Goal: Check status: Check status

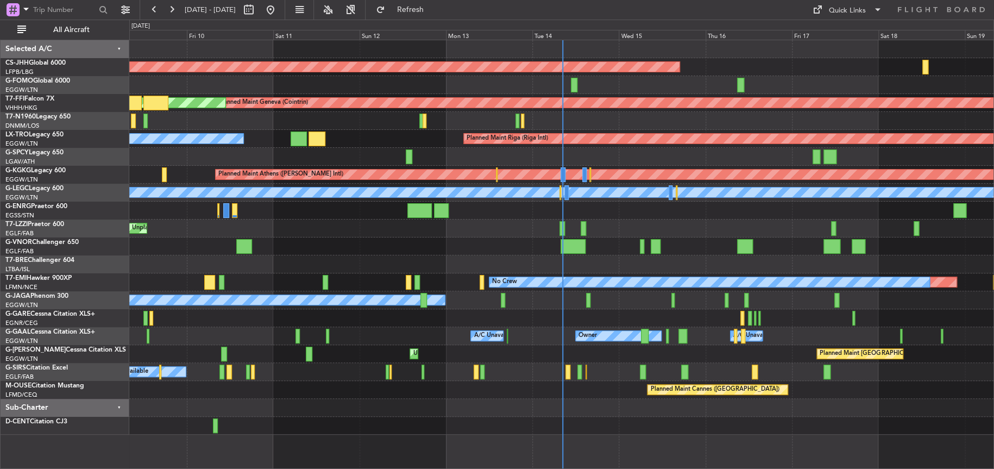
click at [390, 238] on div at bounding box center [561, 246] width 864 height 18
click at [390, 240] on div at bounding box center [561, 246] width 864 height 18
click at [479, 254] on div at bounding box center [561, 246] width 864 height 18
click at [659, 371] on div "A/C Unavailable Planned Maint [GEOGRAPHIC_DATA] ([GEOGRAPHIC_DATA])" at bounding box center [560, 372] width 863 height 18
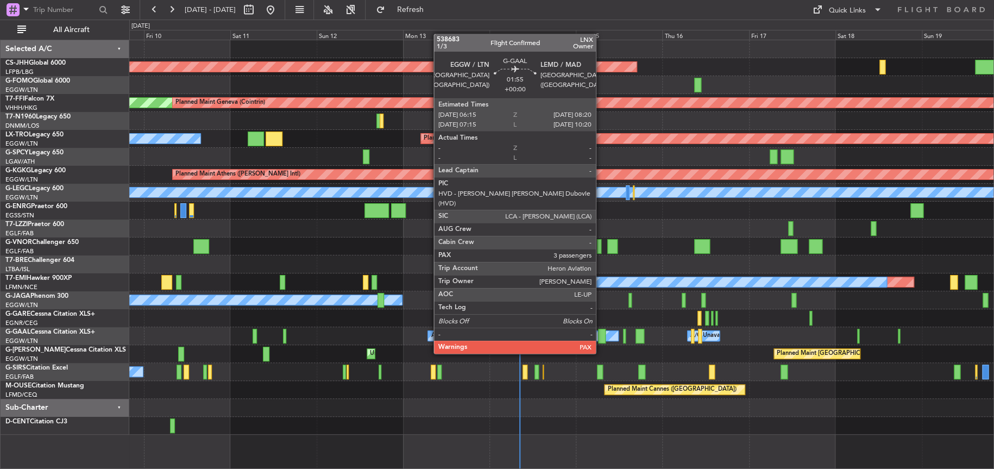
click at [600, 332] on div at bounding box center [602, 335] width 8 height 15
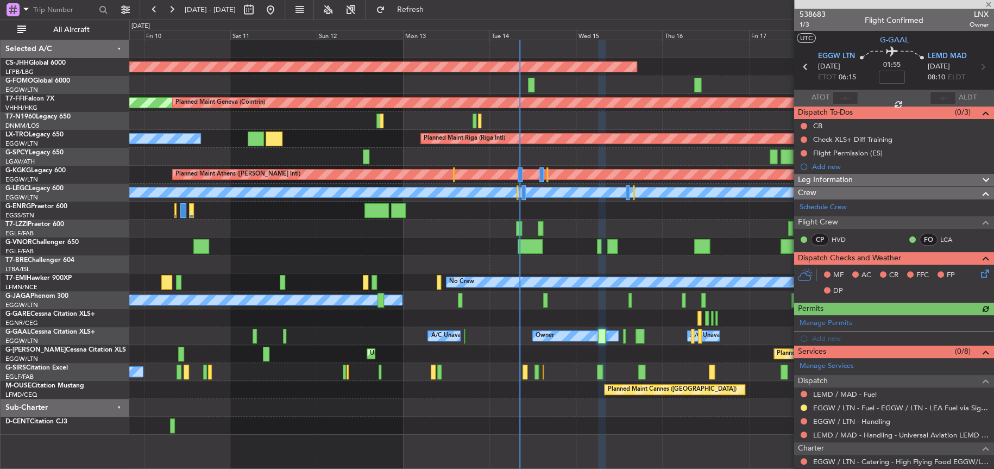
click at [671, 356] on div "Planned Maint [GEOGRAPHIC_DATA] ([GEOGRAPHIC_DATA]) Unplanned Maint [GEOGRAPHIC…" at bounding box center [561, 354] width 864 height 18
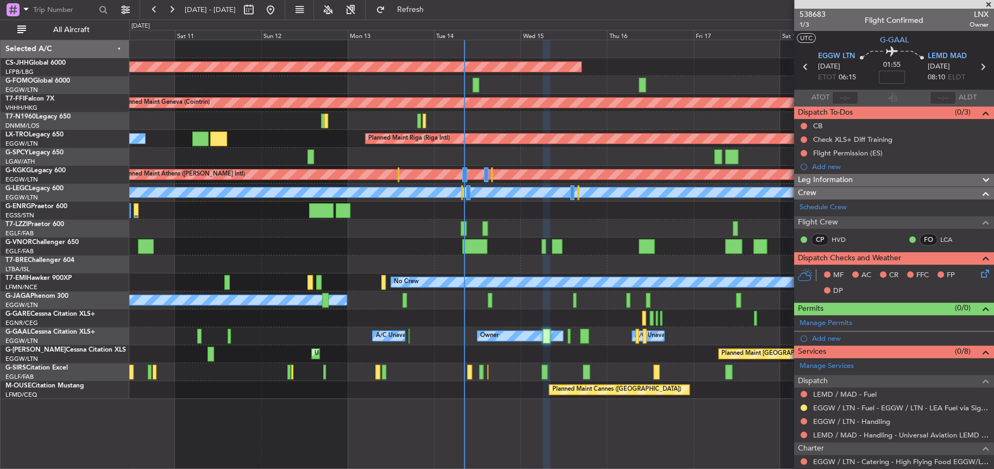
click at [825, 16] on div "538683 1/3 Flight Confirmed LNX Owner" at bounding box center [894, 20] width 200 height 22
click at [815, 11] on span "538683" at bounding box center [812, 14] width 26 height 11
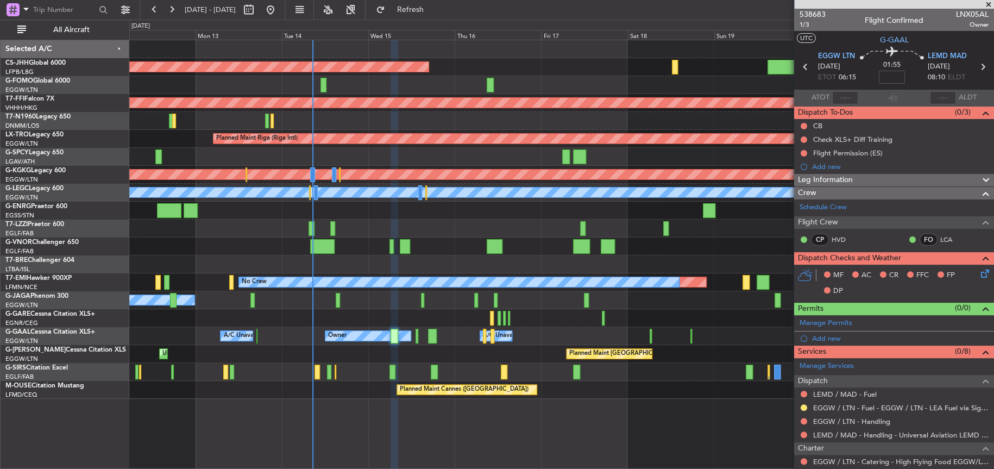
click at [347, 361] on div "Planned Maint [GEOGRAPHIC_DATA] ([GEOGRAPHIC_DATA]) Planned Maint Geneva ([GEOG…" at bounding box center [560, 219] width 863 height 358
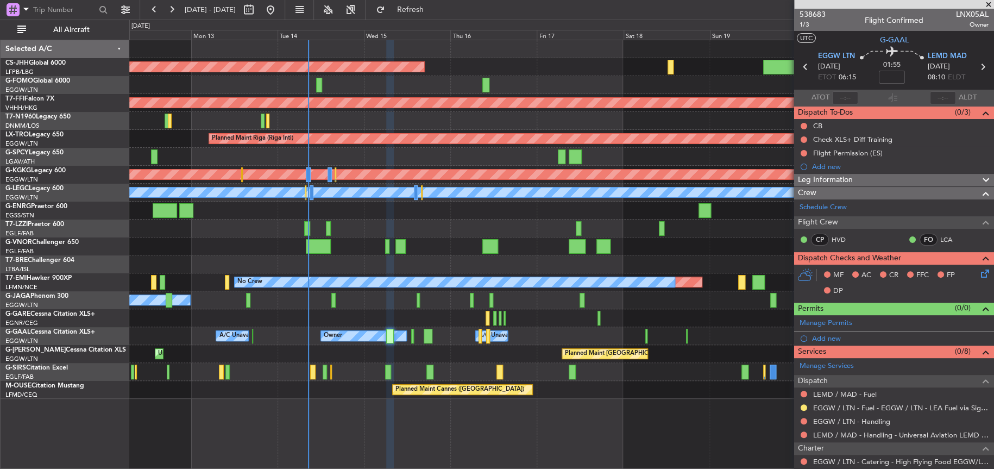
click at [282, 406] on div "Planned Maint [GEOGRAPHIC_DATA] ([GEOGRAPHIC_DATA]) Planned Maint Geneva ([GEOG…" at bounding box center [561, 254] width 864 height 429
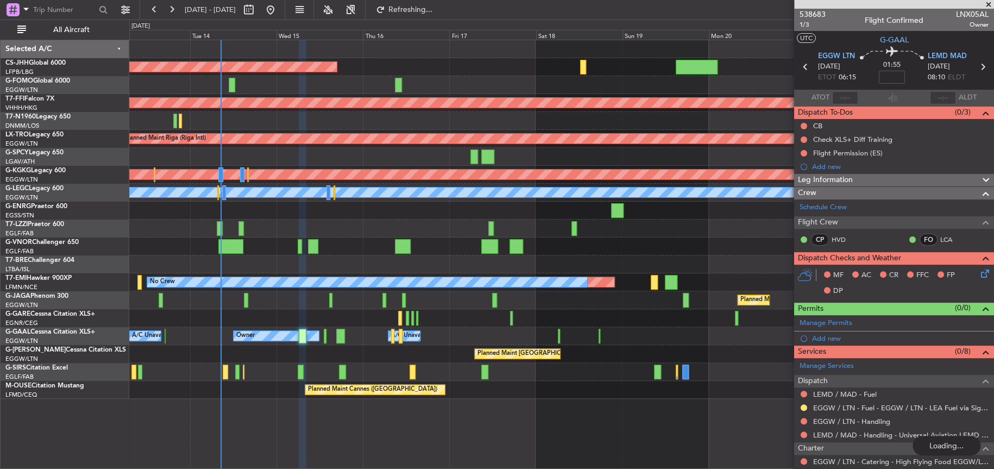
click at [245, 394] on div "Planned Maint Cannes ([GEOGRAPHIC_DATA])" at bounding box center [560, 390] width 863 height 18
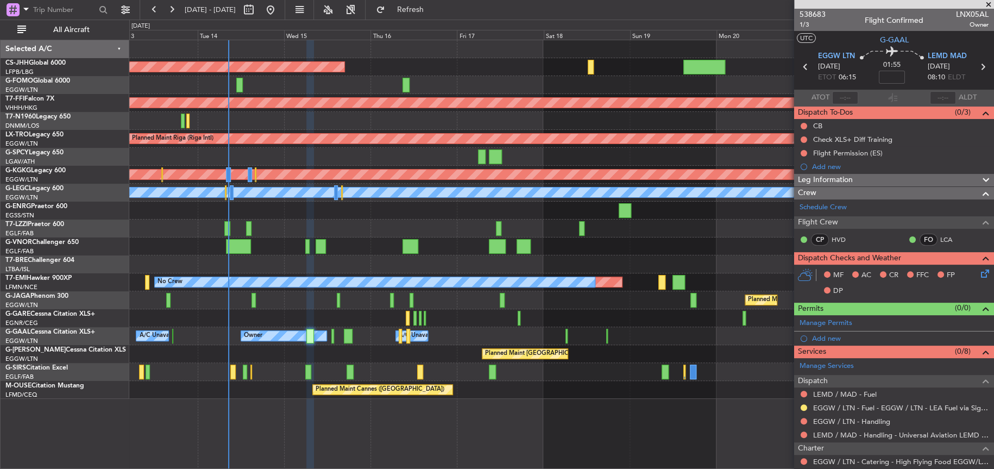
click at [417, 258] on div at bounding box center [560, 264] width 863 height 18
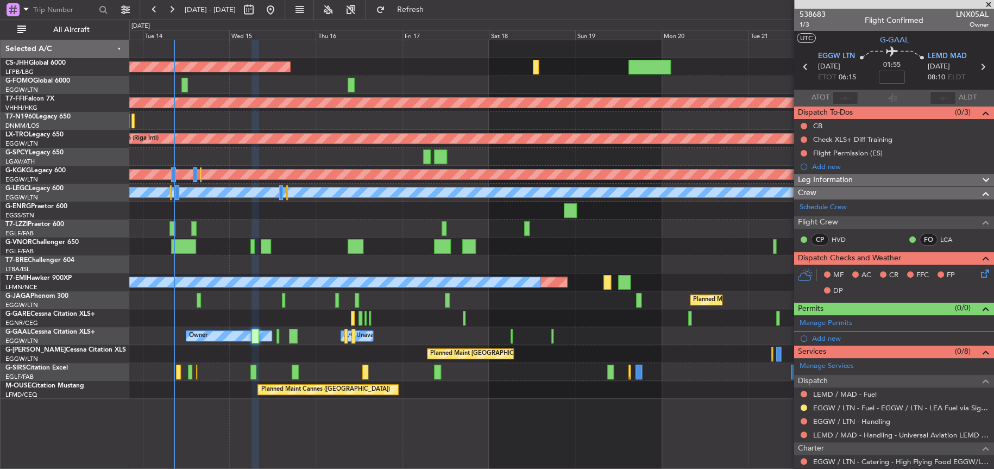
click at [434, 213] on div at bounding box center [561, 210] width 864 height 18
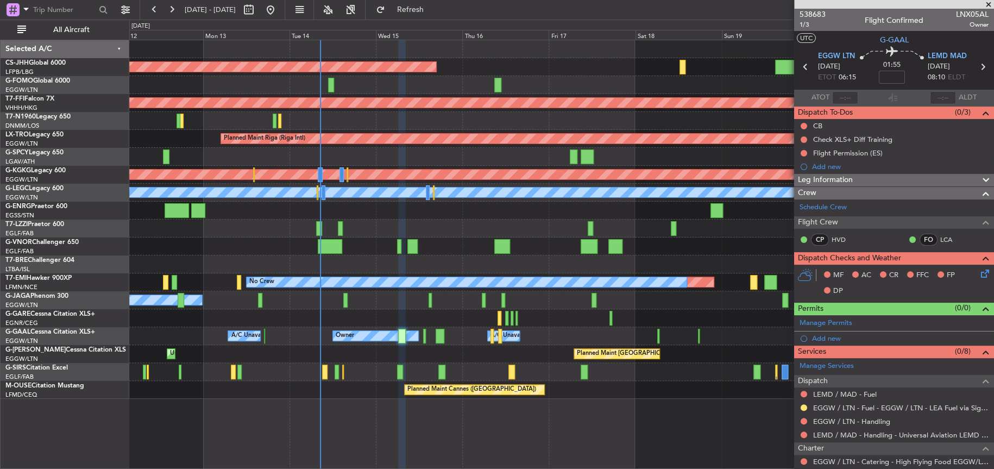
click at [429, 223] on div "A/C Unavailable [GEOGRAPHIC_DATA] ([GEOGRAPHIC_DATA])" at bounding box center [560, 228] width 863 height 18
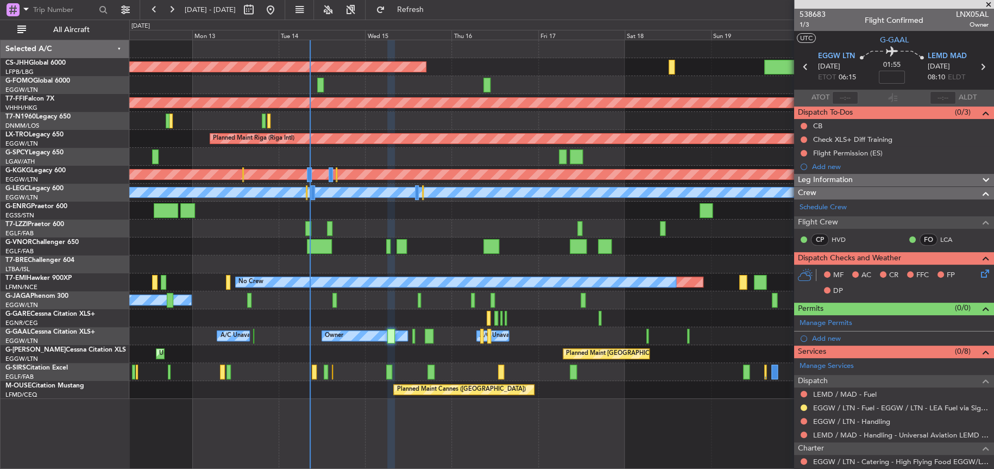
click at [479, 453] on div "Planned Maint [GEOGRAPHIC_DATA] ([GEOGRAPHIC_DATA]) Planned Maint Geneva ([GEOG…" at bounding box center [561, 254] width 864 height 429
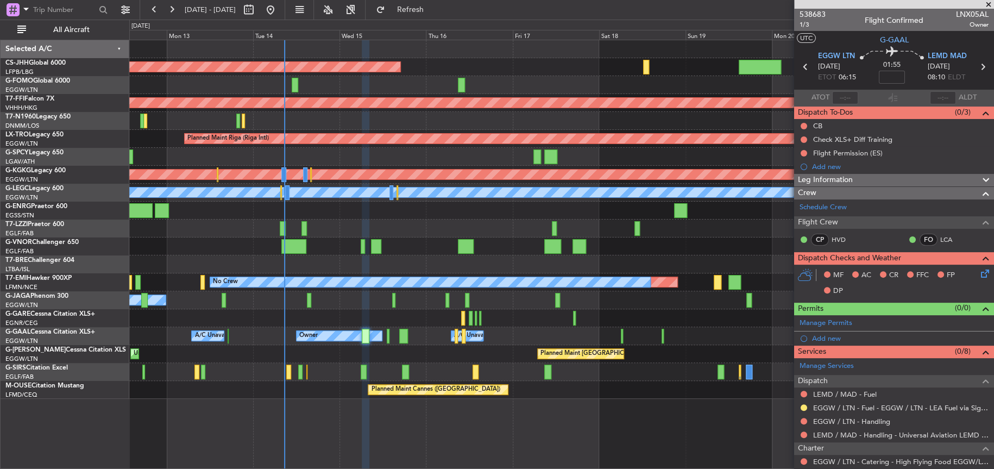
click at [493, 428] on div "Planned Maint [GEOGRAPHIC_DATA] ([GEOGRAPHIC_DATA]) Planned Maint Geneva ([GEOG…" at bounding box center [561, 254] width 864 height 429
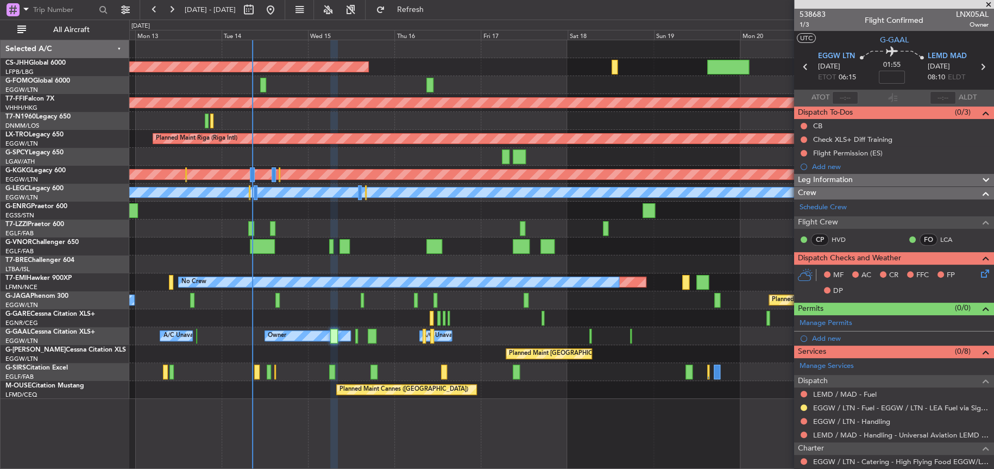
click at [583, 387] on div "Planned Maint [GEOGRAPHIC_DATA] ([GEOGRAPHIC_DATA]) Planned Maint Geneva ([GEOG…" at bounding box center [560, 219] width 863 height 358
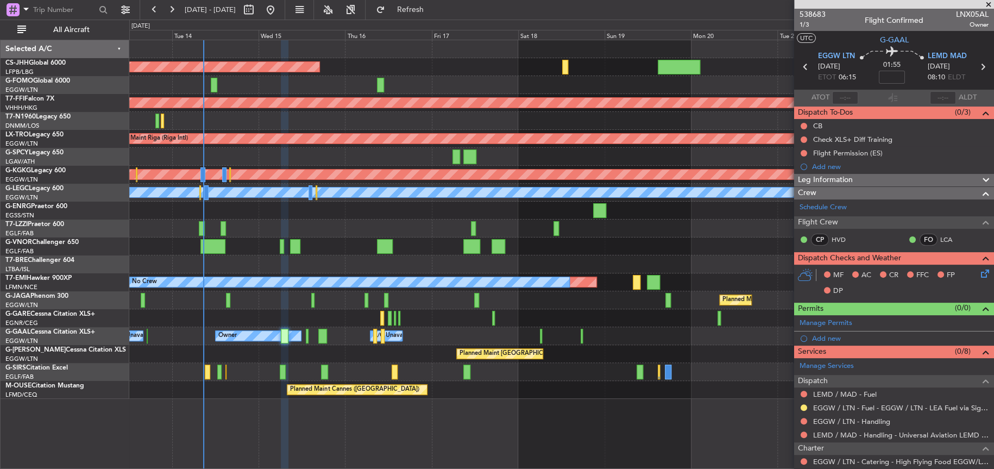
click at [506, 330] on div "Owner A/C Unavailable Owner A/C Unavailable Owner" at bounding box center [561, 336] width 864 height 18
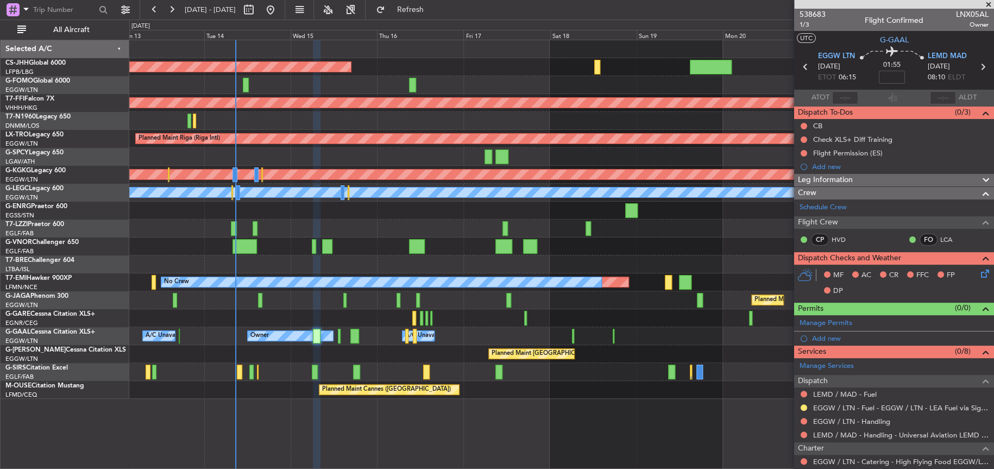
click at [439, 225] on div "A/C Unavailable [GEOGRAPHIC_DATA] ([GEOGRAPHIC_DATA])" at bounding box center [560, 228] width 863 height 18
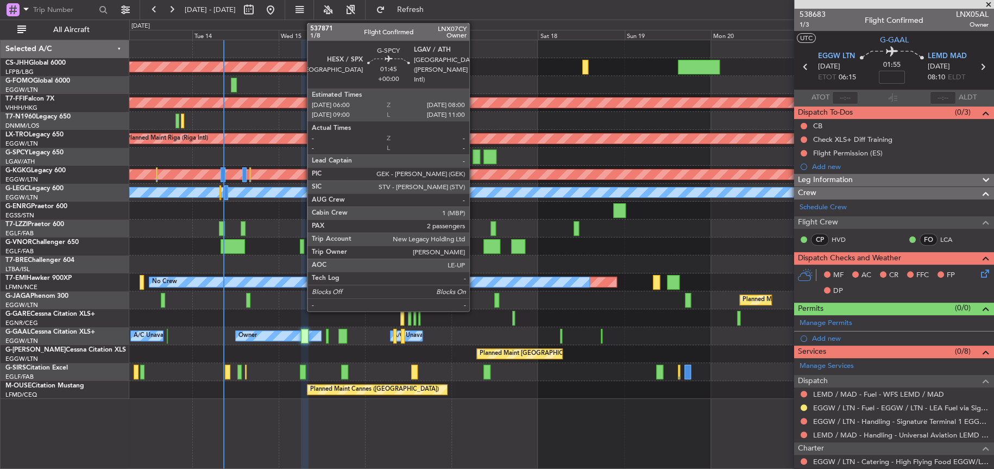
click at [474, 154] on div at bounding box center [476, 156] width 8 height 15
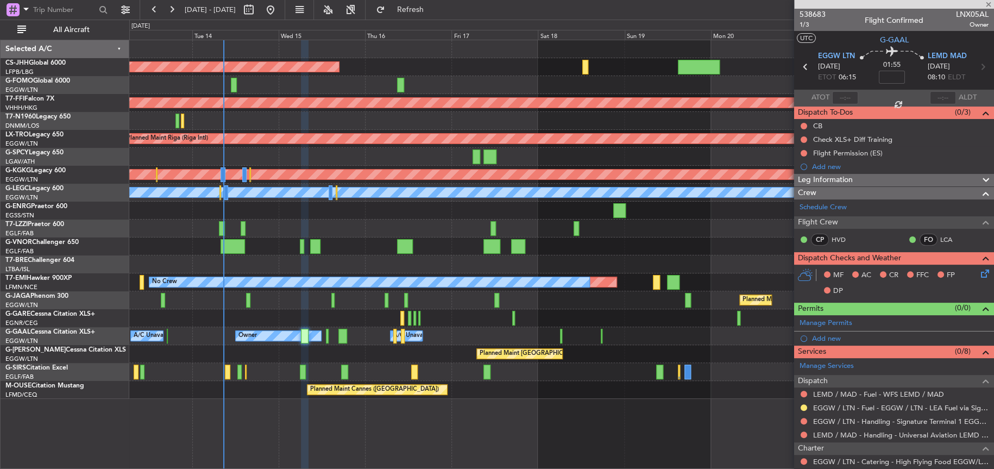
type input "2"
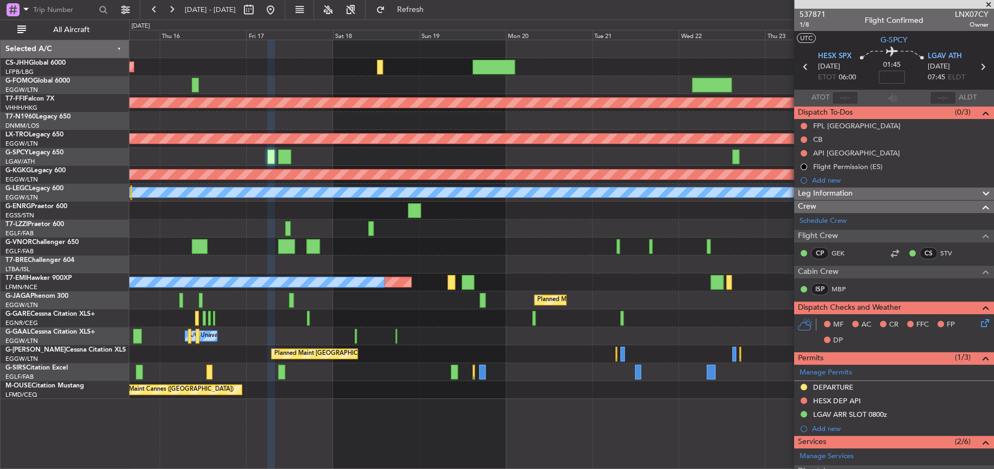
click at [255, 155] on div at bounding box center [561, 157] width 864 height 18
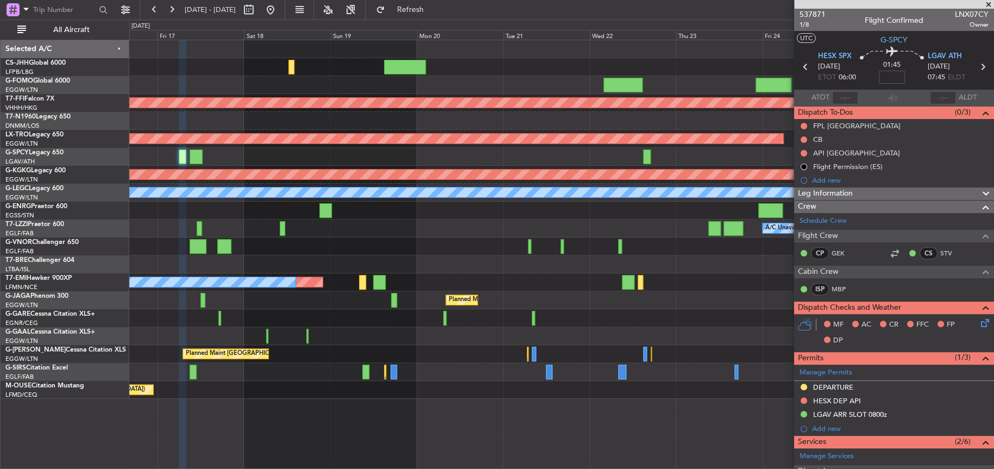
click at [256, 151] on div at bounding box center [560, 157] width 863 height 18
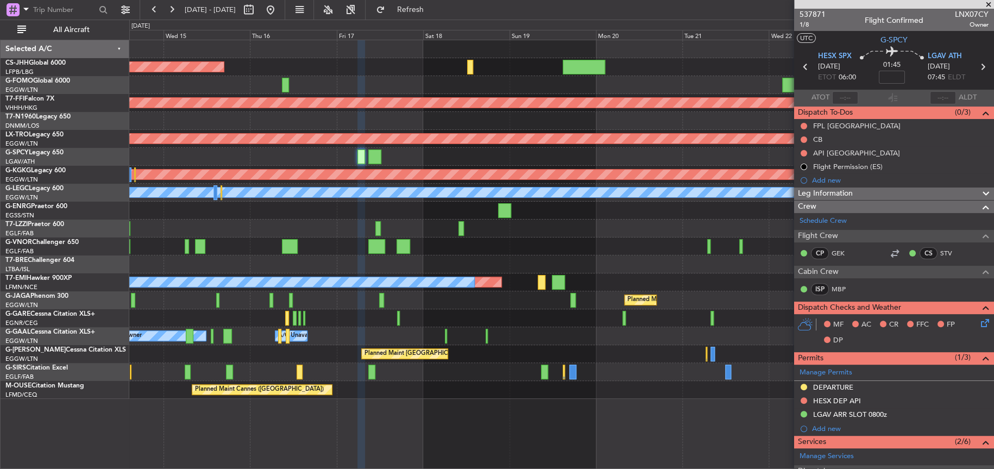
click at [672, 406] on div "Planned Maint [GEOGRAPHIC_DATA] ([GEOGRAPHIC_DATA]) Planned Maint Geneva ([GEOG…" at bounding box center [561, 254] width 864 height 429
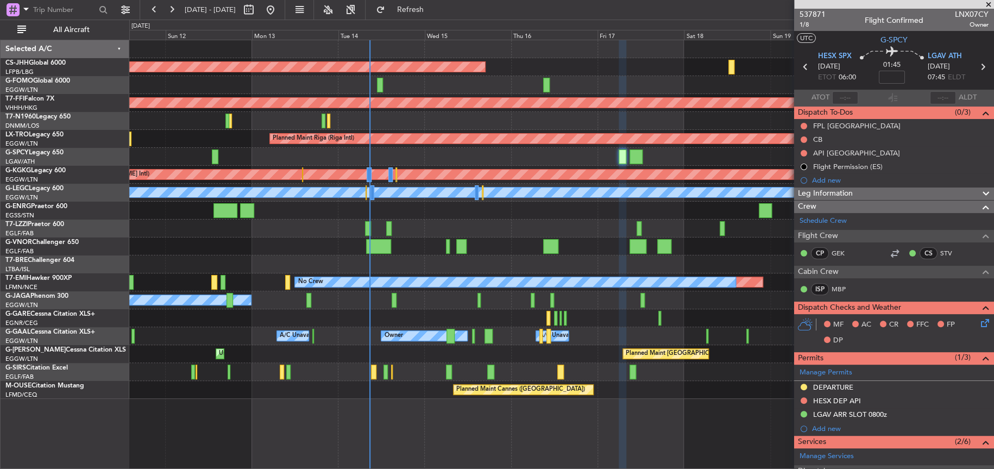
click at [365, 423] on div "Planned Maint [GEOGRAPHIC_DATA] ([GEOGRAPHIC_DATA]) Planned Maint Geneva ([GEOG…" at bounding box center [561, 254] width 864 height 429
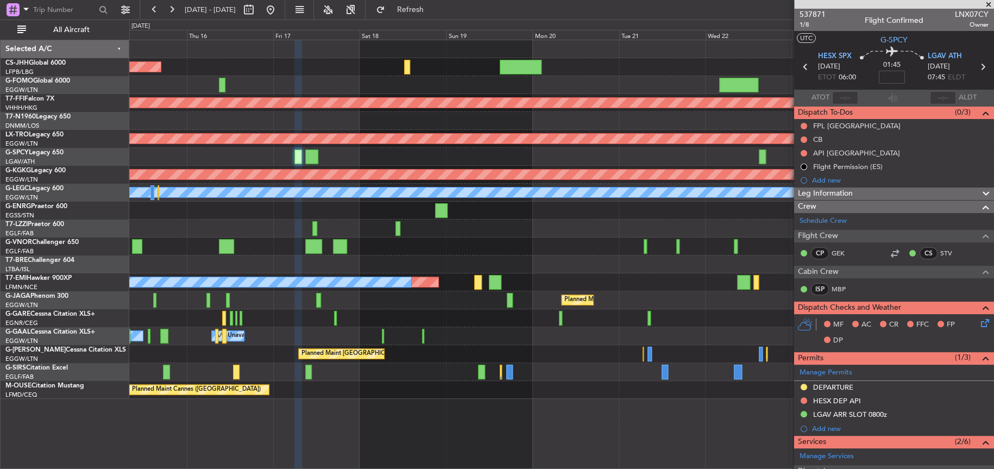
click at [138, 443] on div "Planned Maint [GEOGRAPHIC_DATA] ([GEOGRAPHIC_DATA]) Planned Maint Geneva ([GEOG…" at bounding box center [561, 254] width 864 height 429
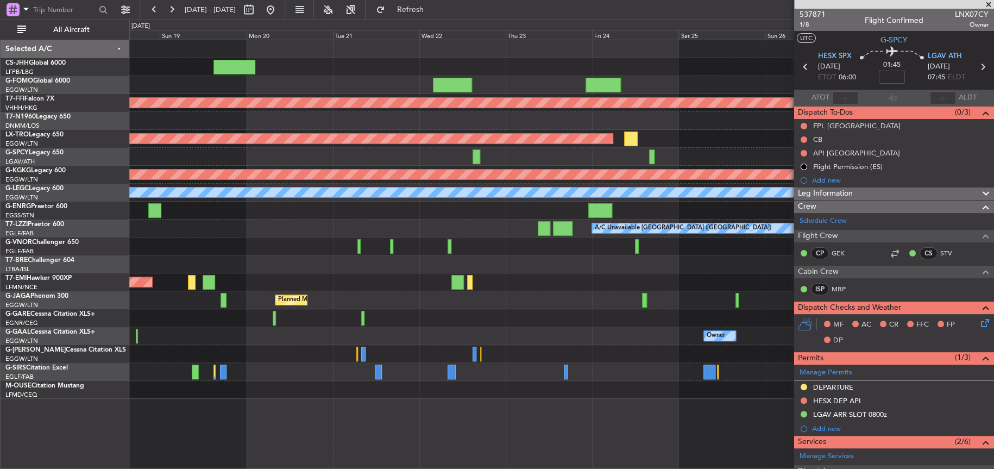
click at [380, 426] on div "Planned Maint Geneva (Cointrin) Planned Maint [GEOGRAPHIC_DATA] (Riga Intl) Pla…" at bounding box center [561, 254] width 864 height 429
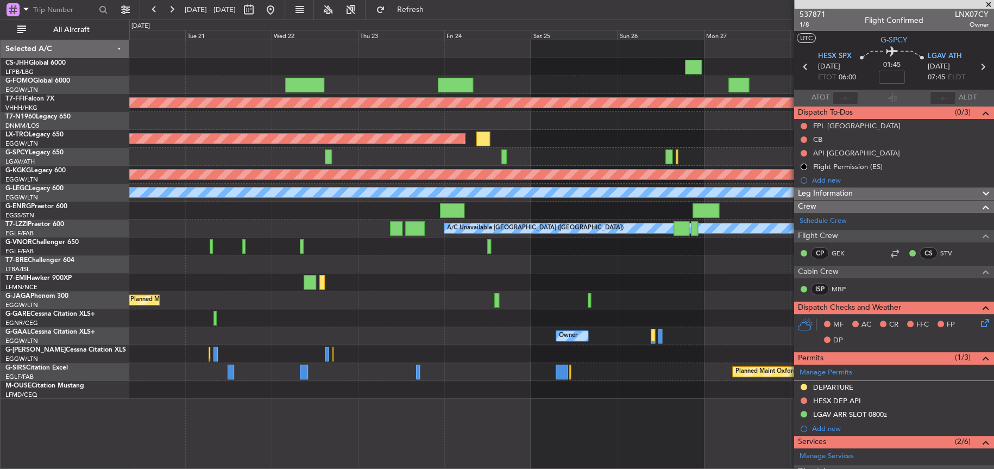
click at [357, 429] on div "Planned Maint Geneva (Cointrin) Planned Maint [GEOGRAPHIC_DATA] (Riga Intl) Pla…" at bounding box center [561, 254] width 864 height 429
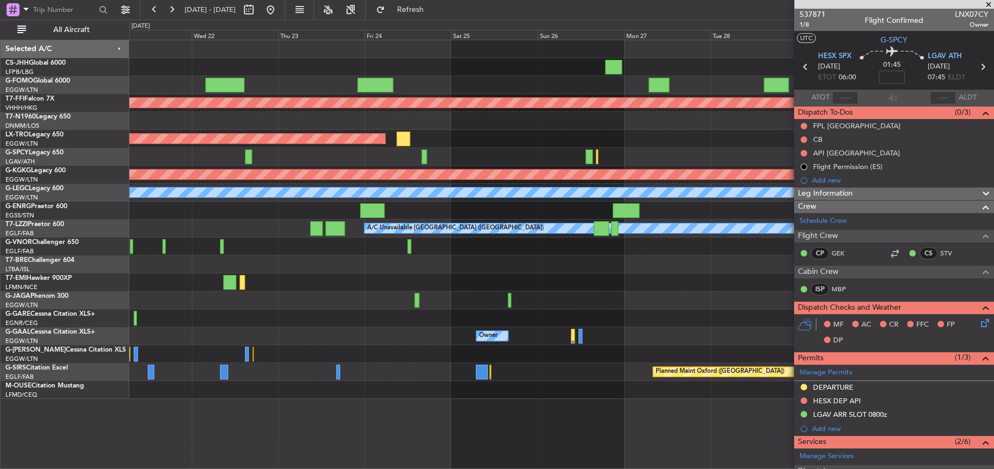
click at [568, 302] on div "Planned Maint [GEOGRAPHIC_DATA] ([GEOGRAPHIC_DATA])" at bounding box center [561, 300] width 864 height 18
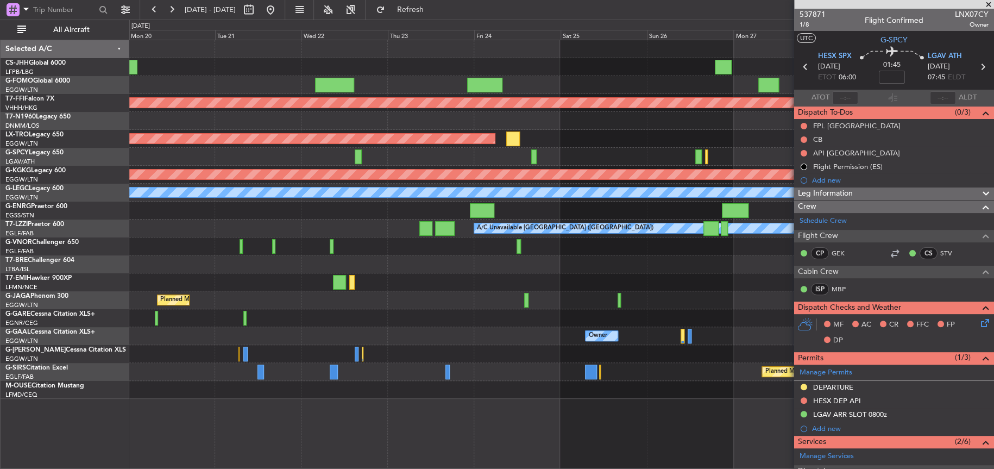
click at [313, 413] on div "Planned Maint Geneva (Cointrin) Planned Maint [GEOGRAPHIC_DATA] (Riga Intl) Pla…" at bounding box center [561, 254] width 864 height 429
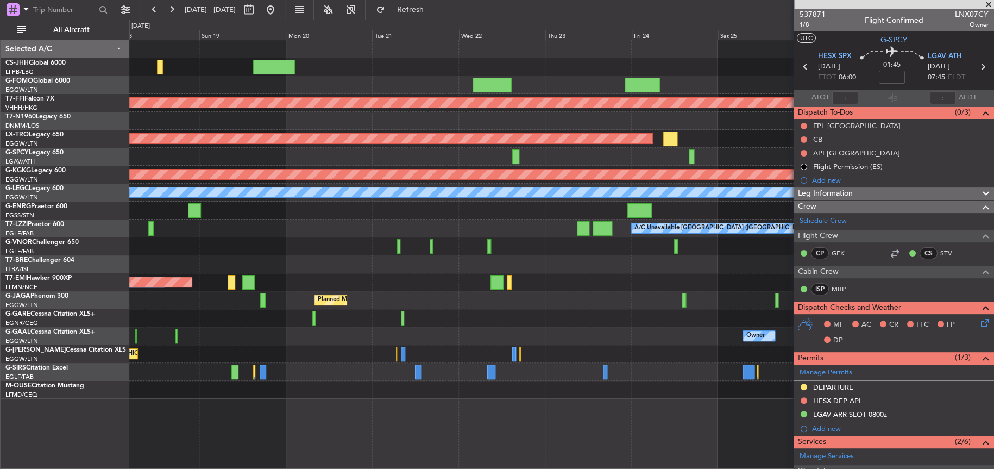
click at [471, 393] on div "Planned Maint [GEOGRAPHIC_DATA] ([GEOGRAPHIC_DATA]) Planned Maint Geneva ([GEOG…" at bounding box center [561, 254] width 864 height 429
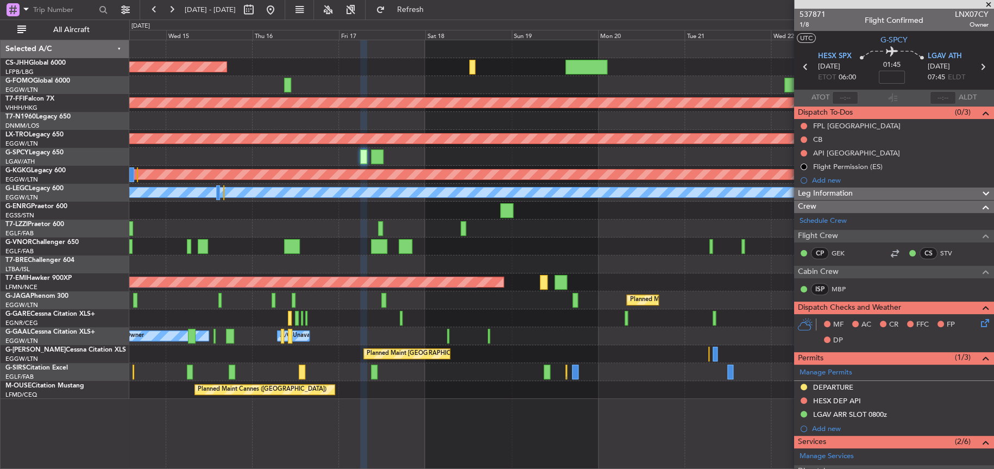
click at [805, 325] on fb-app "[DATE] - [DATE] Refresh Quick Links All Aircraft Planned Maint [GEOGRAPHIC_DATA…" at bounding box center [497, 238] width 994 height 460
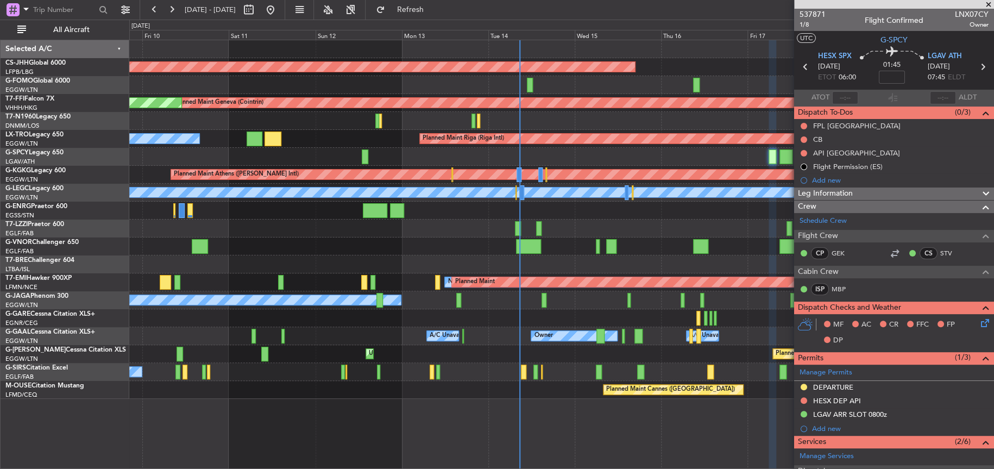
click at [592, 395] on div "Planned Maint Cannes ([GEOGRAPHIC_DATA])" at bounding box center [561, 390] width 864 height 18
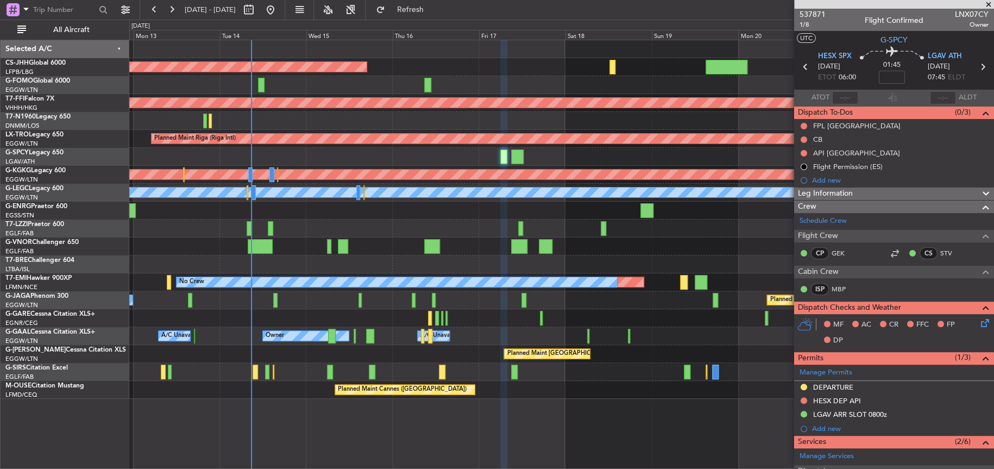
click at [399, 353] on div "Planned Maint [GEOGRAPHIC_DATA] ([GEOGRAPHIC_DATA]) Unplanned Maint [GEOGRAPHIC…" at bounding box center [560, 354] width 863 height 18
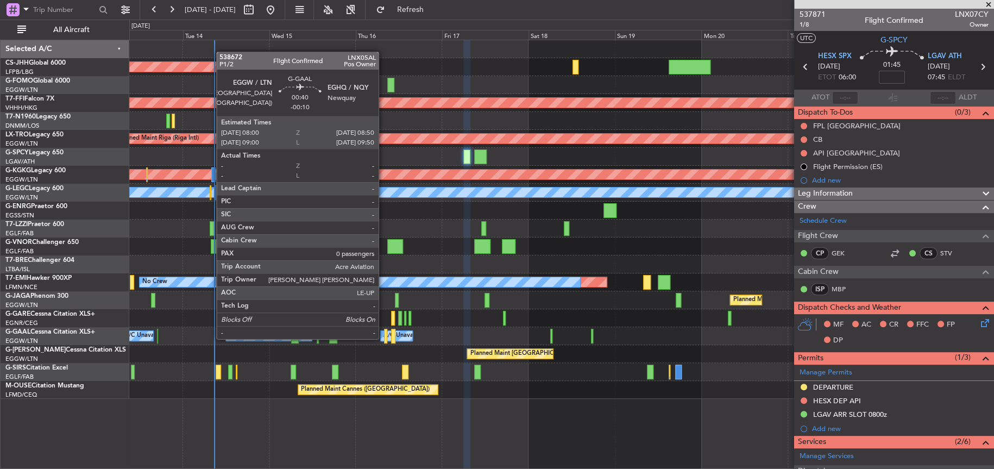
click at [384, 337] on div at bounding box center [385, 335] width 3 height 15
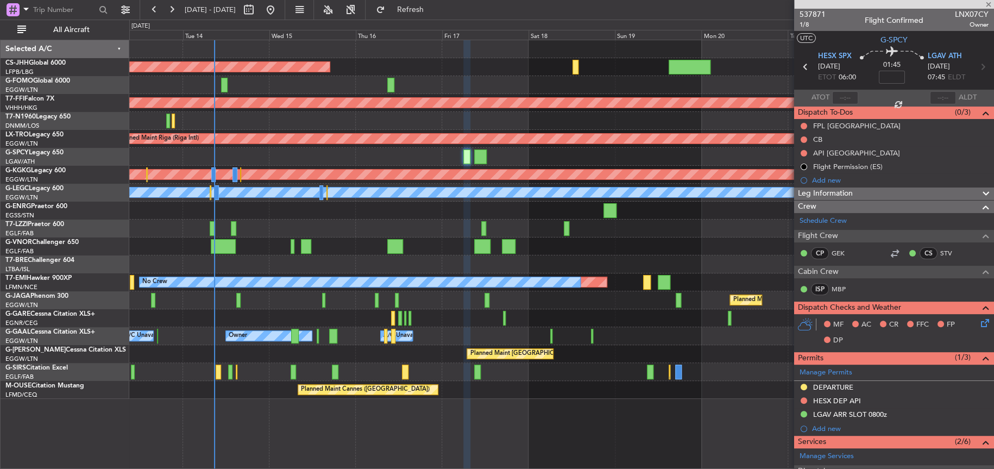
type input "-00:10"
type input "0"
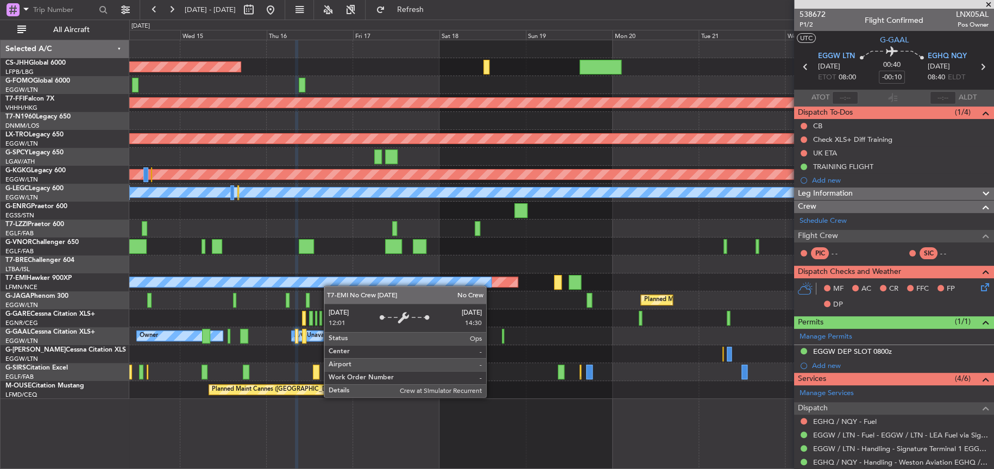
click at [320, 279] on div "Planned Maint [GEOGRAPHIC_DATA] ([GEOGRAPHIC_DATA]) Planned Maint Geneva ([GEOG…" at bounding box center [560, 219] width 863 height 358
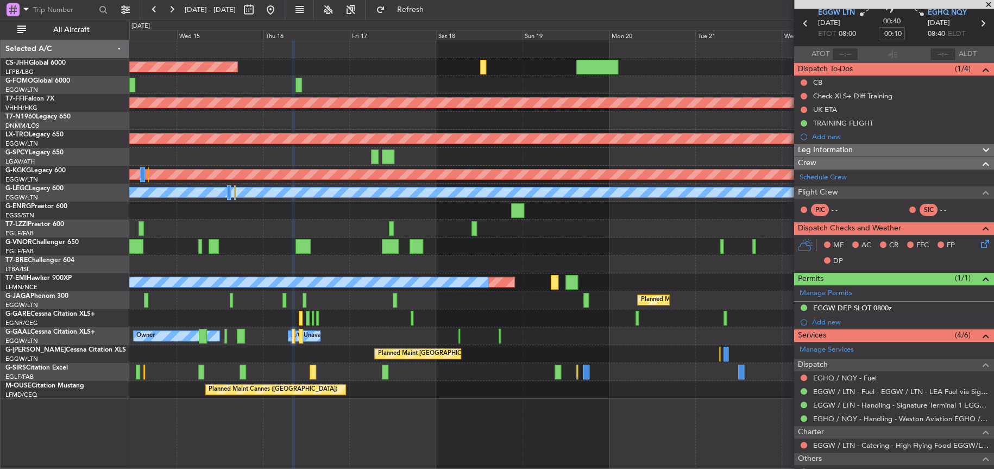
scroll to position [109, 0]
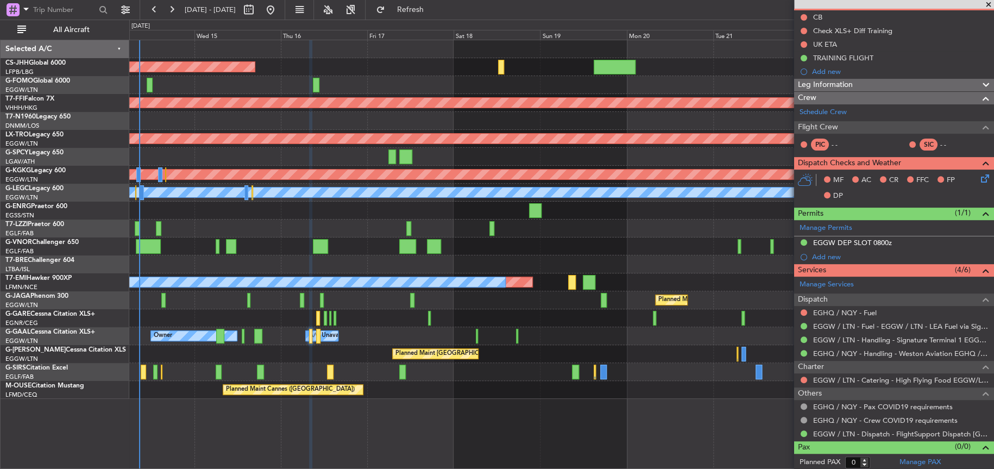
click at [510, 435] on div "Planned Maint [GEOGRAPHIC_DATA] ([GEOGRAPHIC_DATA]) Planned Maint Geneva ([GEOG…" at bounding box center [561, 254] width 864 height 429
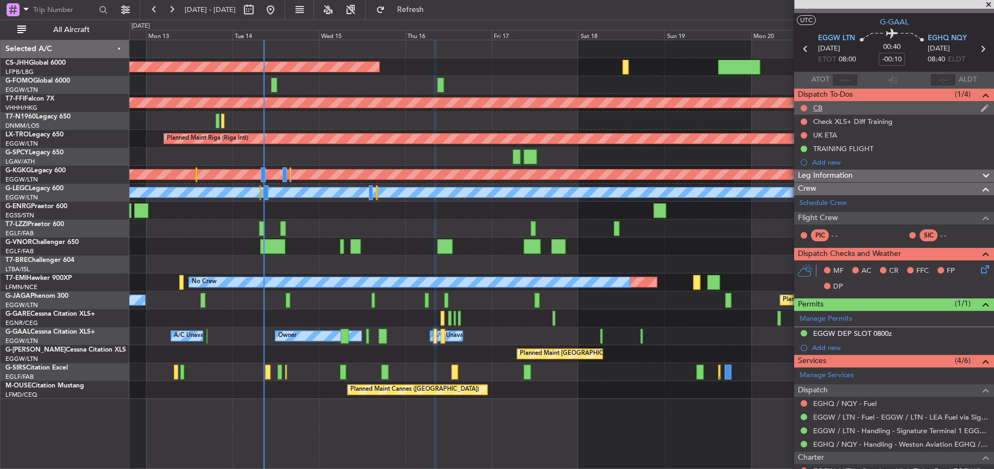
scroll to position [0, 0]
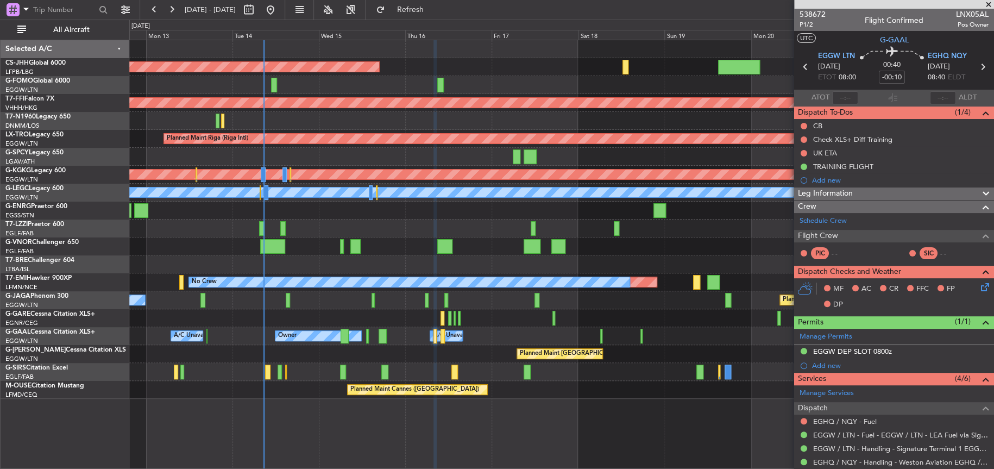
click at [836, 167] on mat-tooltip-component "UK ETA" at bounding box center [825, 171] width 40 height 29
click at [851, 165] on div "TRAINING FLIGHT" at bounding box center [843, 166] width 60 height 9
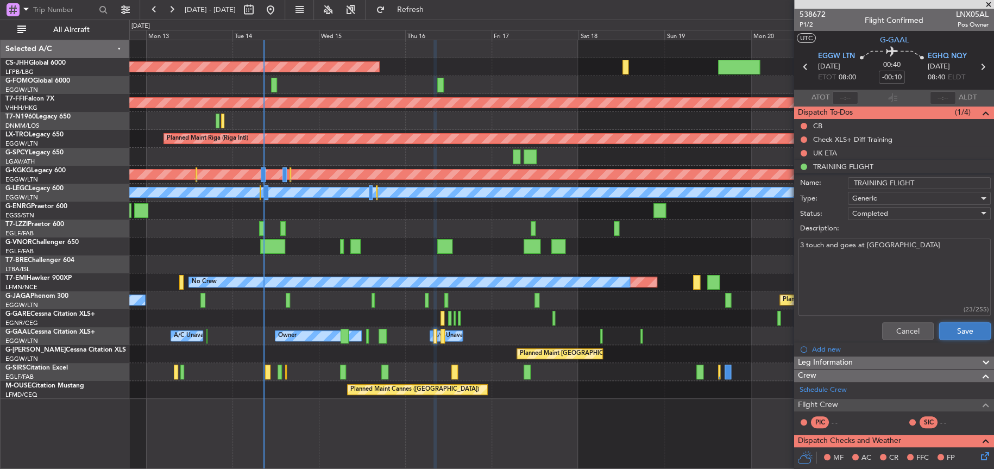
click at [957, 333] on button "Save" at bounding box center [965, 330] width 52 height 17
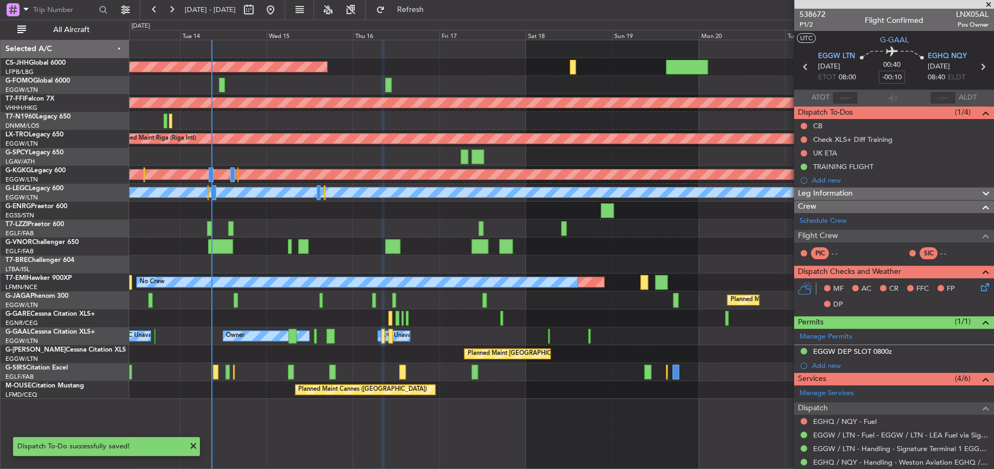
click at [346, 423] on div "Planned Maint [GEOGRAPHIC_DATA] ([GEOGRAPHIC_DATA]) Planned Maint Geneva ([GEOG…" at bounding box center [561, 254] width 864 height 429
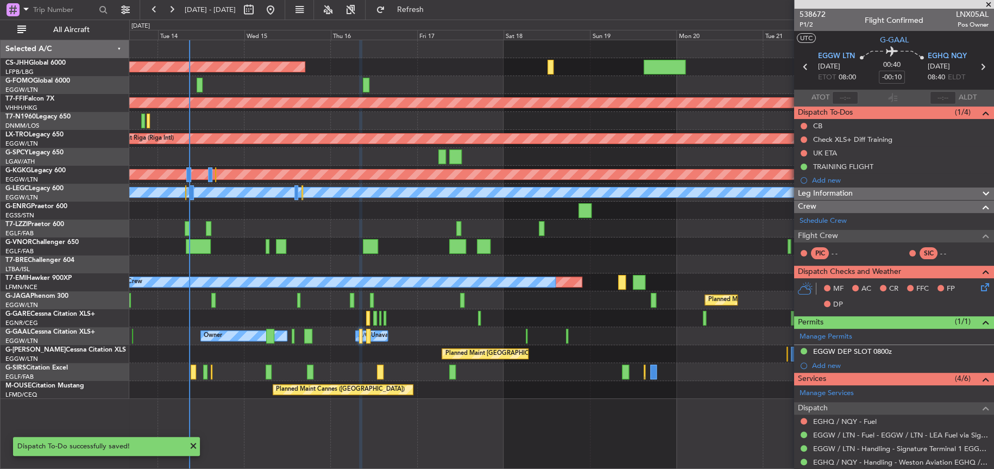
click at [535, 439] on div "Planned Maint [GEOGRAPHIC_DATA] ([GEOGRAPHIC_DATA]) Planned Maint Geneva ([GEOG…" at bounding box center [561, 254] width 864 height 429
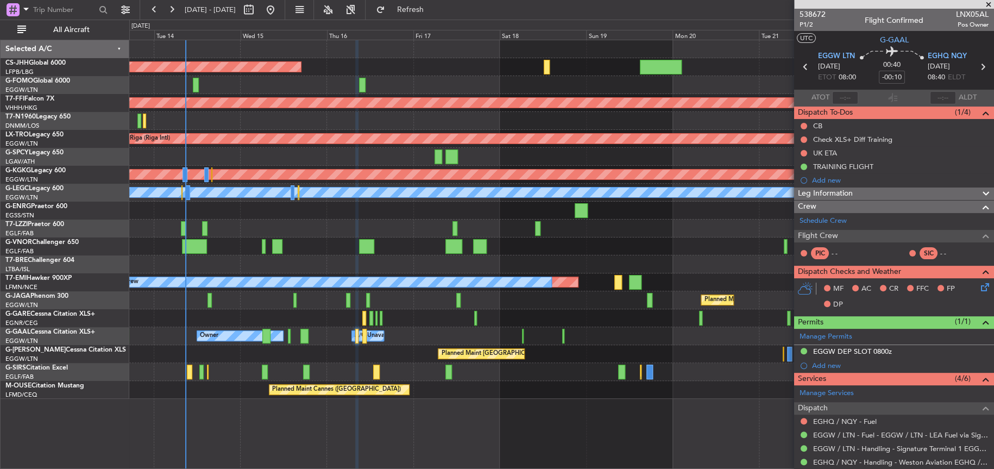
click at [545, 452] on div "Planned Maint [GEOGRAPHIC_DATA] ([GEOGRAPHIC_DATA]) Planned Maint Geneva ([GEOG…" at bounding box center [561, 254] width 864 height 429
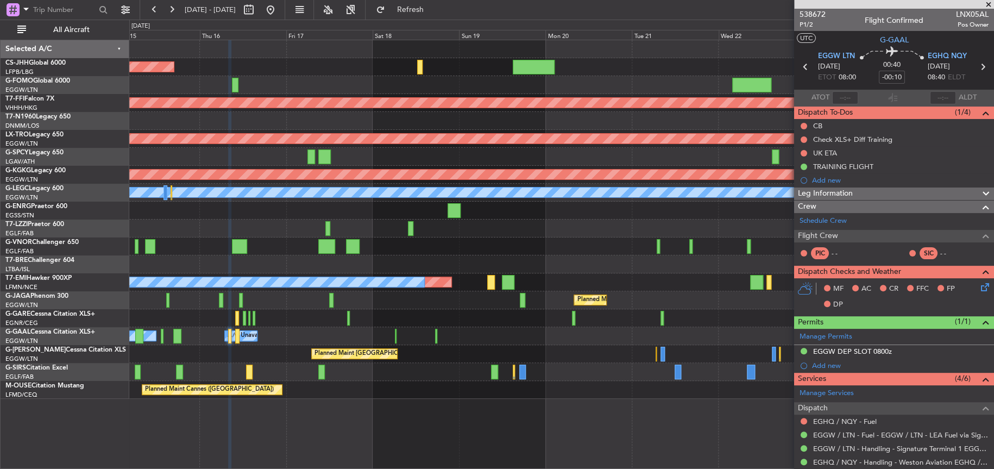
click at [363, 396] on div "Planned Maint Cannes ([GEOGRAPHIC_DATA])" at bounding box center [560, 390] width 863 height 18
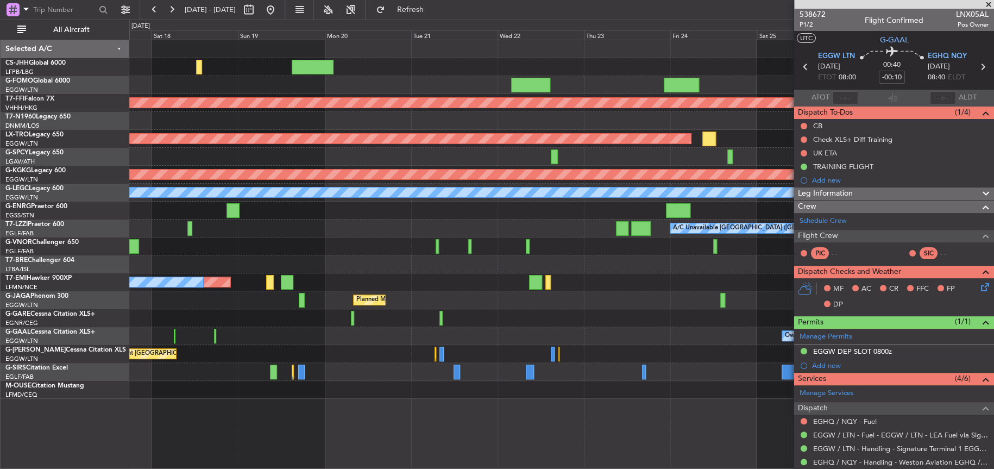
click at [479, 442] on div "Planned Maint [GEOGRAPHIC_DATA] ([GEOGRAPHIC_DATA]) Planned Maint Geneva ([GEOG…" at bounding box center [561, 254] width 864 height 429
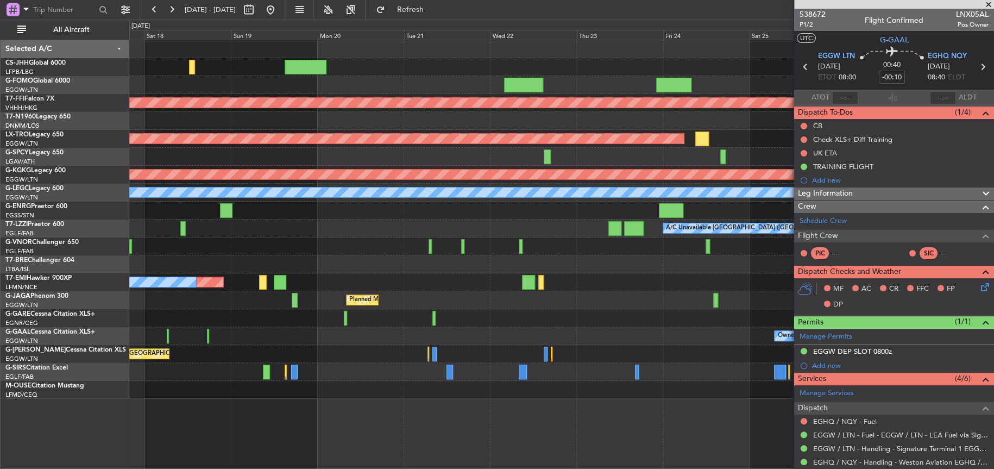
click at [238, 428] on div "Planned Maint [GEOGRAPHIC_DATA] ([GEOGRAPHIC_DATA]) Planned Maint Geneva ([GEOG…" at bounding box center [561, 254] width 864 height 429
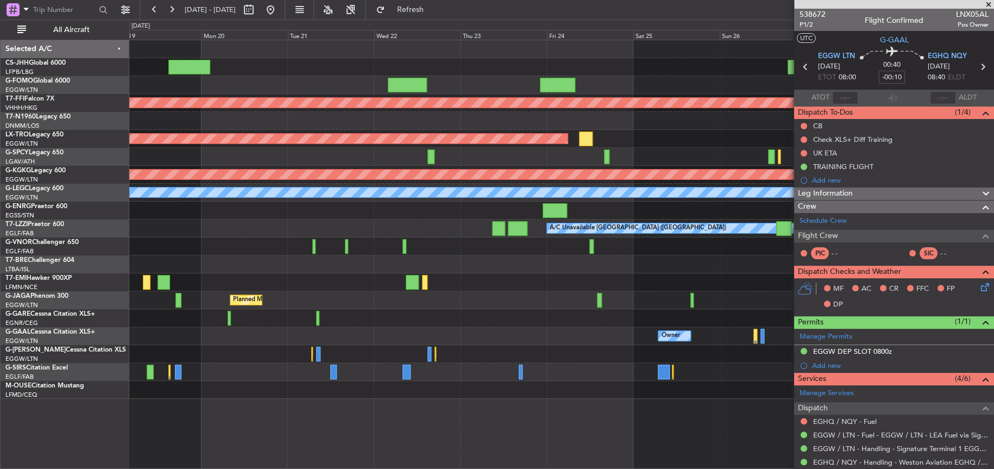
click at [369, 416] on div "Planned Maint Geneva (Cointrin) Planned Maint [GEOGRAPHIC_DATA] (Riga Intl) Pla…" at bounding box center [561, 254] width 864 height 429
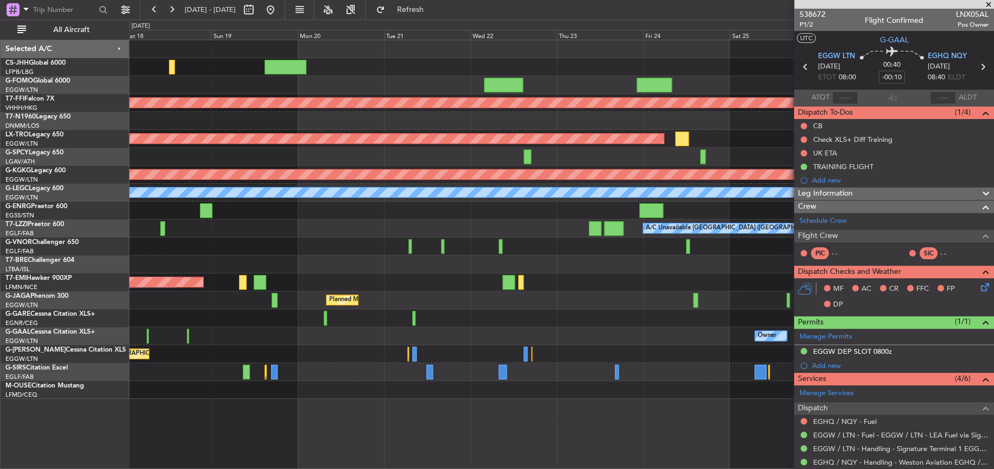
click at [299, 433] on div "Planned Maint [GEOGRAPHIC_DATA] ([GEOGRAPHIC_DATA]) Planned Maint Geneva ([GEOG…" at bounding box center [561, 254] width 864 height 429
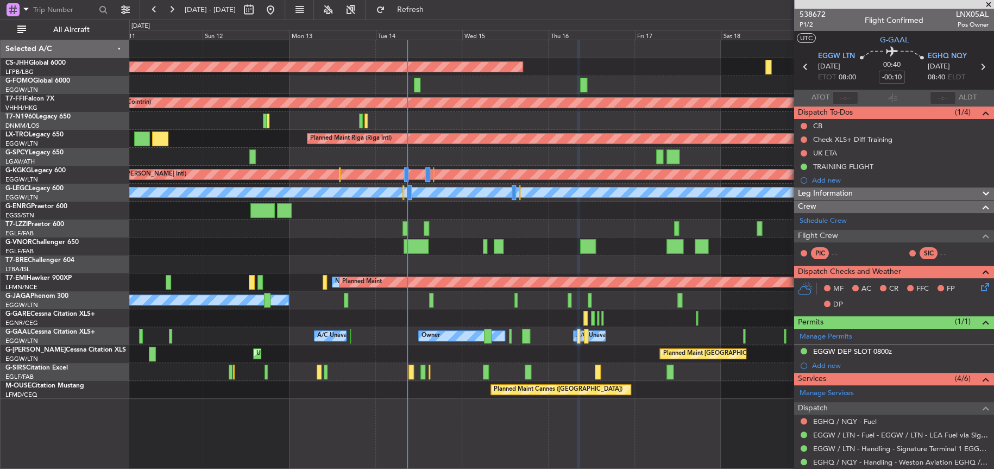
click at [872, 465] on fb-app "[DATE] - [DATE] Refresh Quick Links All Aircraft Planned Maint [GEOGRAPHIC_DATA…" at bounding box center [497, 238] width 994 height 460
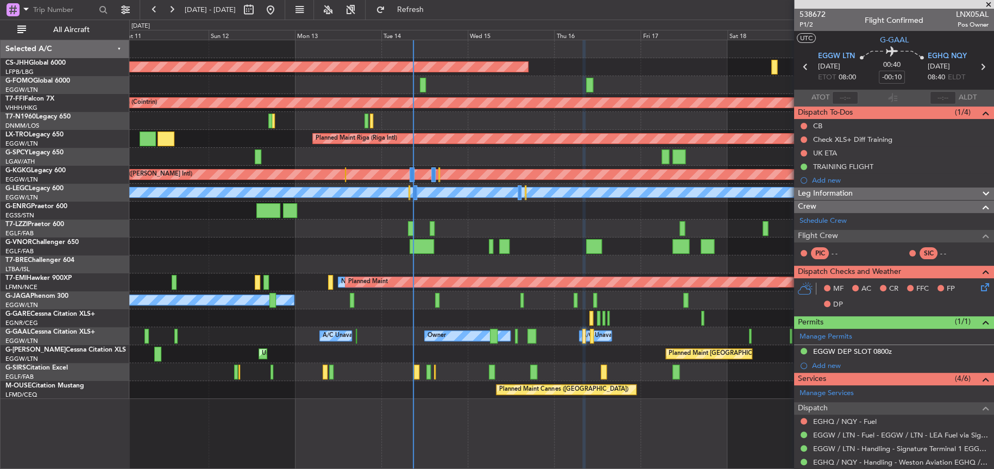
click at [315, 445] on div "Planned Maint [GEOGRAPHIC_DATA] ([GEOGRAPHIC_DATA]) Planned Maint Geneva ([GEOG…" at bounding box center [561, 254] width 864 height 429
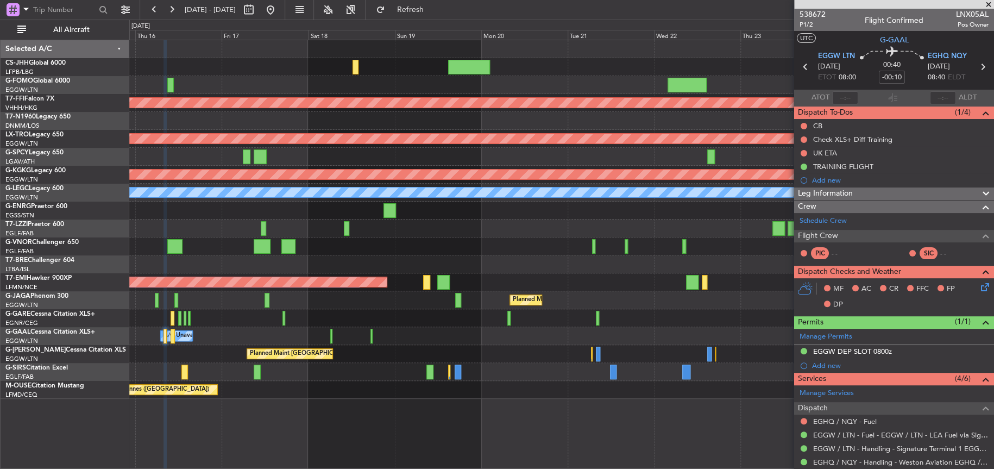
click at [468, 440] on div "Planned Maint [GEOGRAPHIC_DATA] ([GEOGRAPHIC_DATA]) Planned Maint Geneva ([GEOG…" at bounding box center [561, 254] width 864 height 429
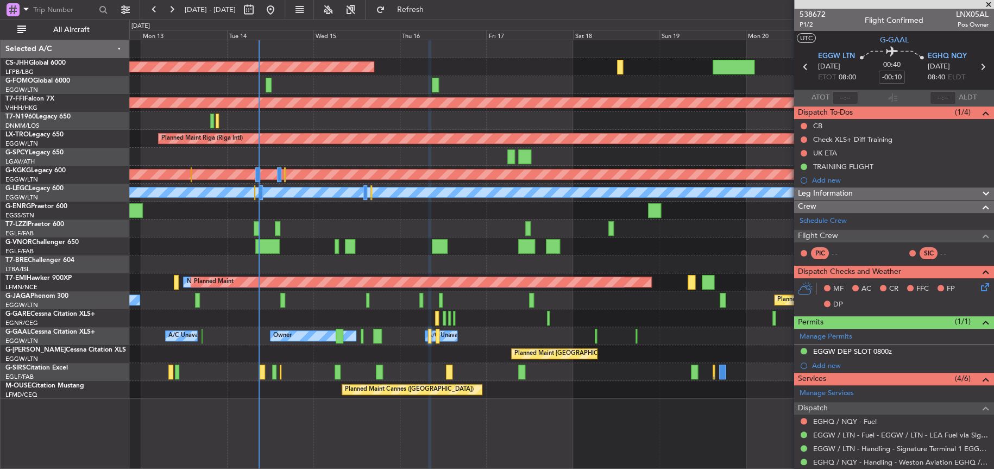
click at [641, 363] on div at bounding box center [561, 372] width 864 height 18
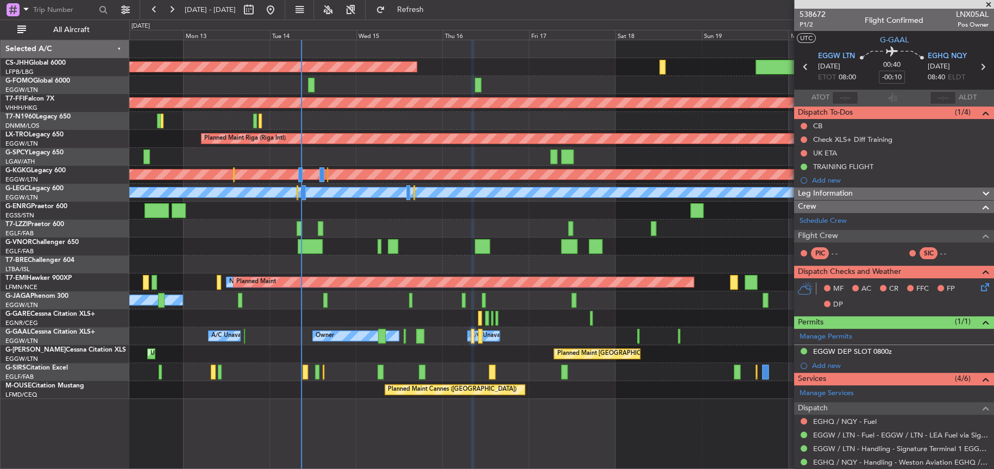
click at [505, 357] on div "Planned Maint [GEOGRAPHIC_DATA] ([GEOGRAPHIC_DATA]) Unplanned Maint [GEOGRAPHIC…" at bounding box center [560, 354] width 863 height 18
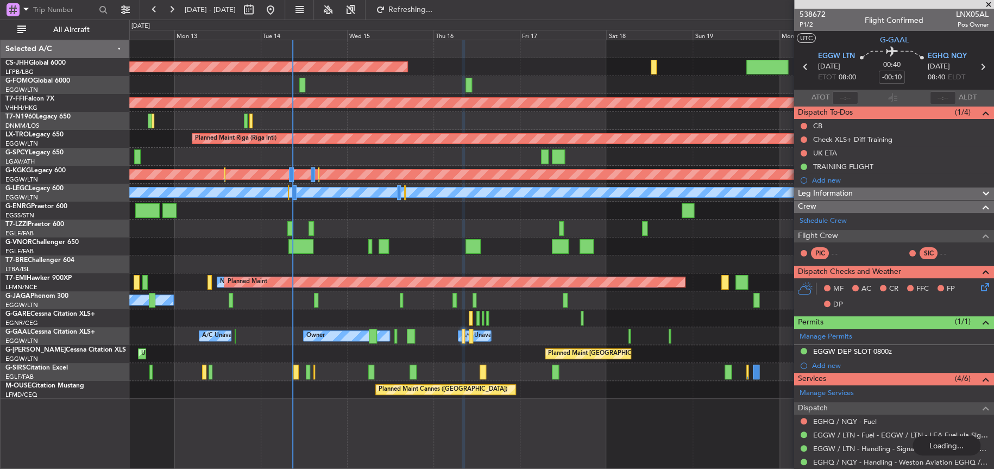
click at [511, 445] on div "Planned Maint [GEOGRAPHIC_DATA] ([GEOGRAPHIC_DATA]) Planned Maint Geneva ([GEOG…" at bounding box center [561, 254] width 864 height 429
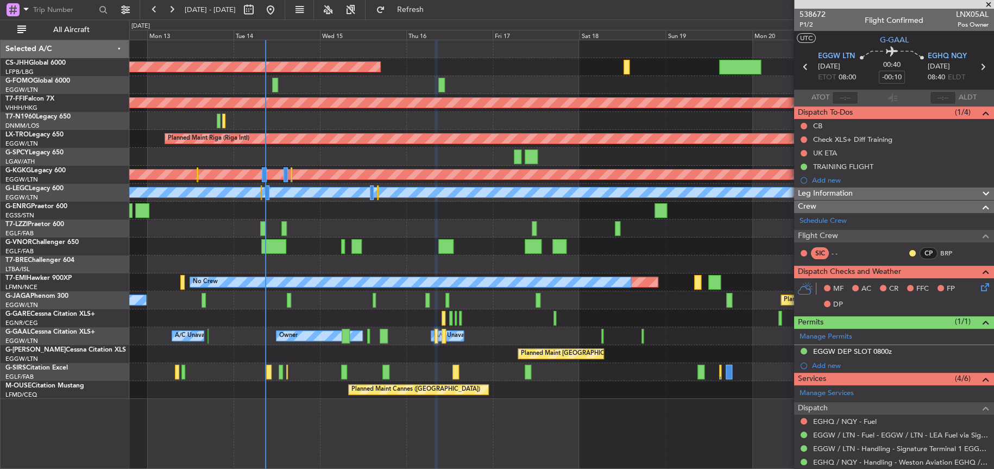
click at [470, 352] on div "Planned Maint [GEOGRAPHIC_DATA] ([GEOGRAPHIC_DATA]) Unplanned Maint [GEOGRAPHIC…" at bounding box center [561, 354] width 864 height 18
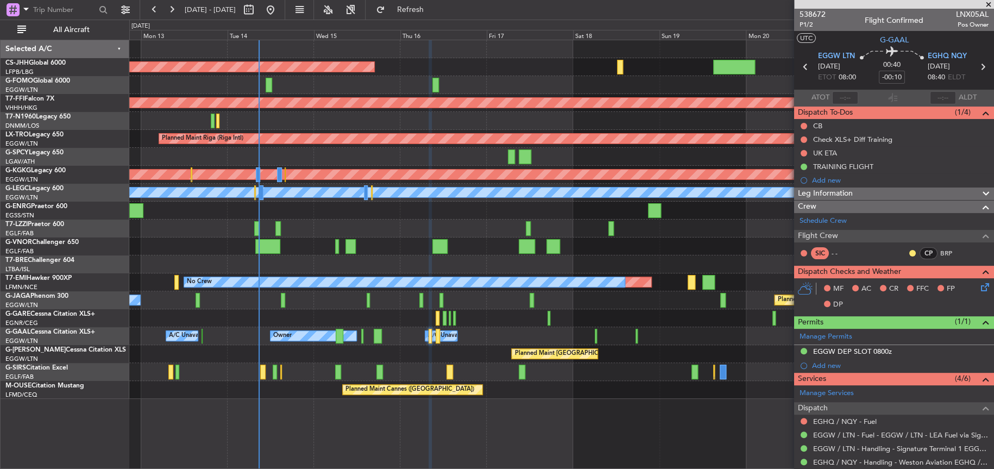
click at [395, 232] on div "A/C Unavailable [GEOGRAPHIC_DATA] ([GEOGRAPHIC_DATA])" at bounding box center [560, 228] width 863 height 18
click at [388, 226] on div "A/C Unavailable [GEOGRAPHIC_DATA] ([GEOGRAPHIC_DATA])" at bounding box center [560, 228] width 863 height 18
click at [438, 222] on div "A/C Unavailable [GEOGRAPHIC_DATA] ([GEOGRAPHIC_DATA])" at bounding box center [560, 228] width 863 height 18
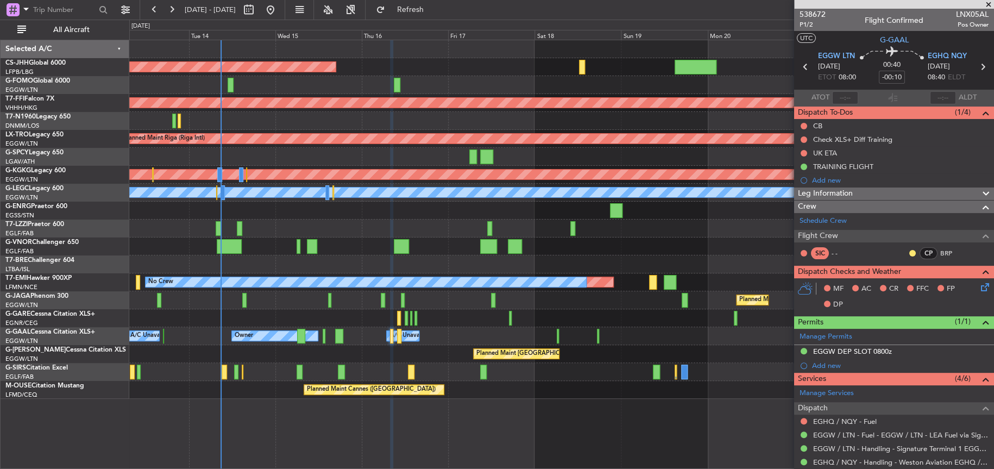
click at [384, 229] on div "A/C Unavailable [GEOGRAPHIC_DATA] ([GEOGRAPHIC_DATA])" at bounding box center [561, 228] width 864 height 18
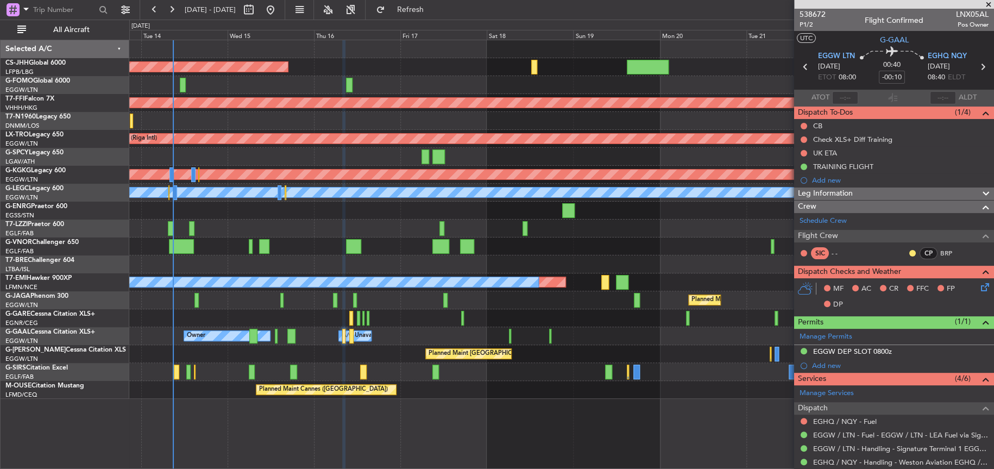
click at [343, 233] on div "A/C Unavailable [GEOGRAPHIC_DATA] ([GEOGRAPHIC_DATA])" at bounding box center [561, 228] width 864 height 18
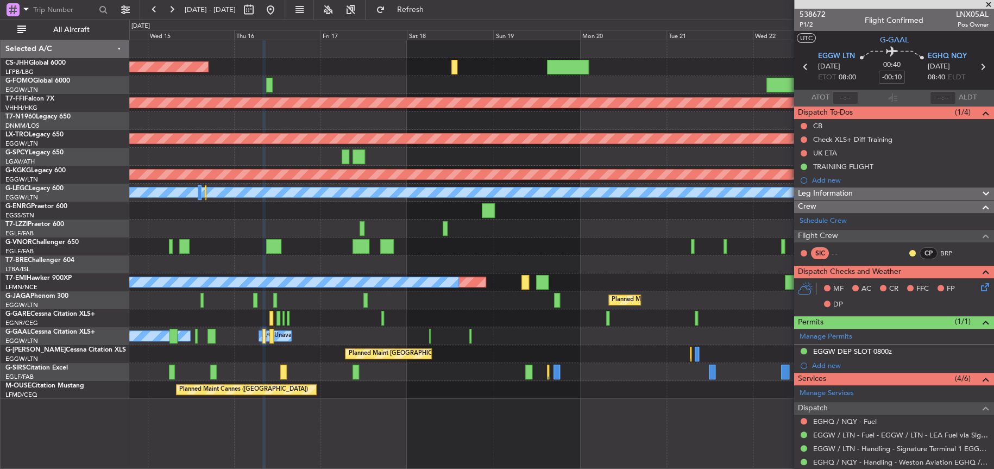
click at [463, 238] on div "Planned Maint [GEOGRAPHIC_DATA] ([GEOGRAPHIC_DATA]) Planned Maint Geneva ([GEOG…" at bounding box center [561, 219] width 864 height 358
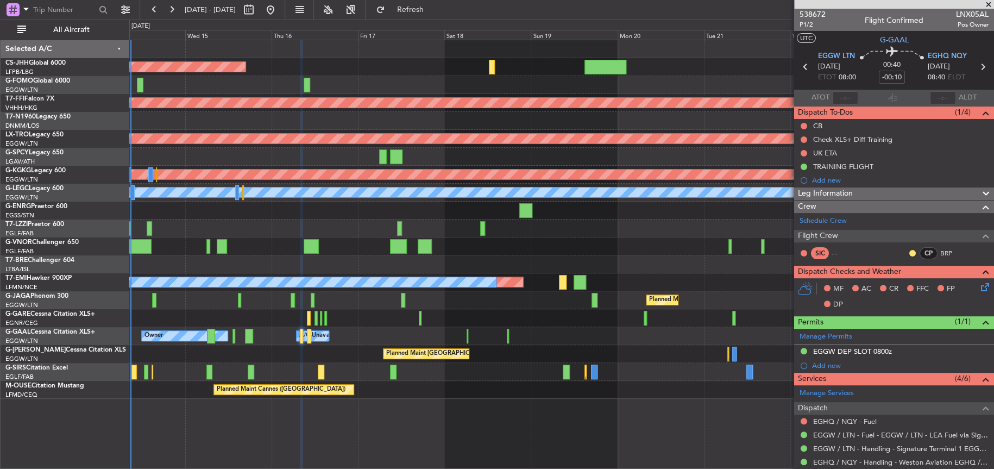
click at [435, 217] on div at bounding box center [561, 210] width 864 height 18
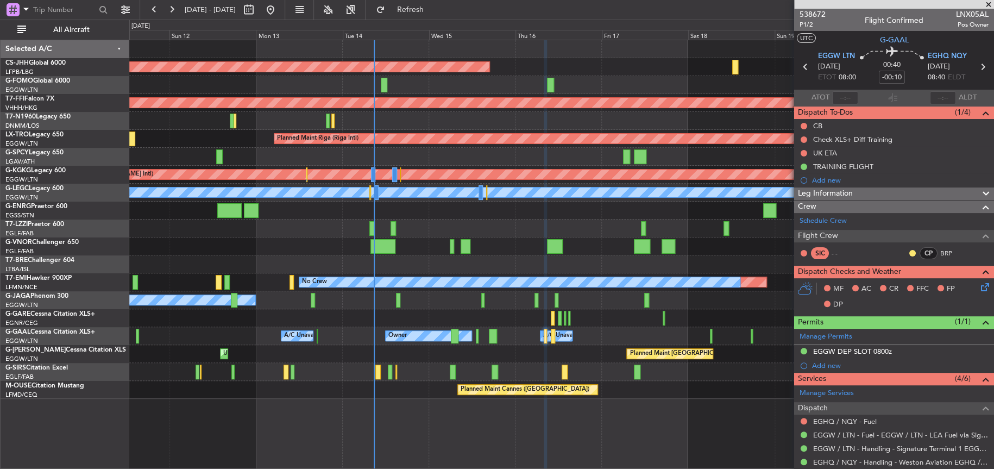
click at [542, 239] on div "Planned Maint [GEOGRAPHIC_DATA] ([GEOGRAPHIC_DATA]) Planned Maint Geneva ([GEOG…" at bounding box center [560, 219] width 863 height 358
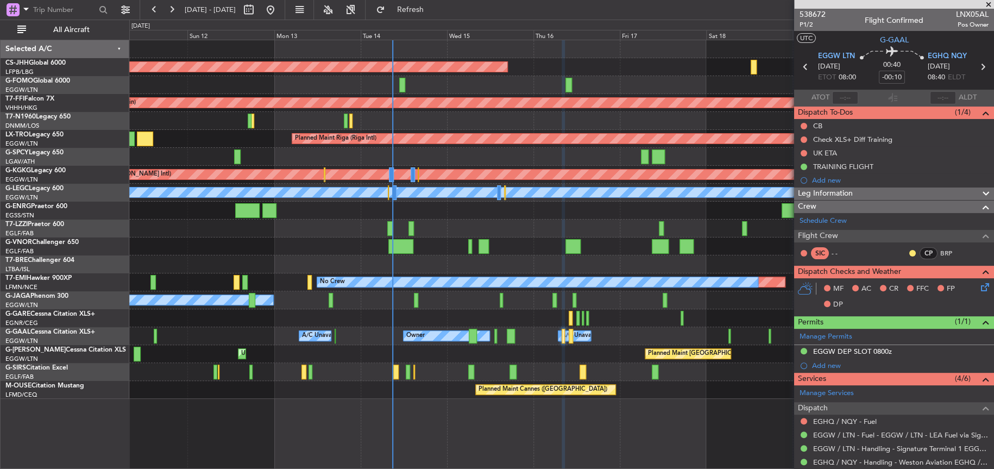
click at [609, 218] on div at bounding box center [561, 210] width 864 height 18
click at [232, 252] on div at bounding box center [561, 246] width 864 height 18
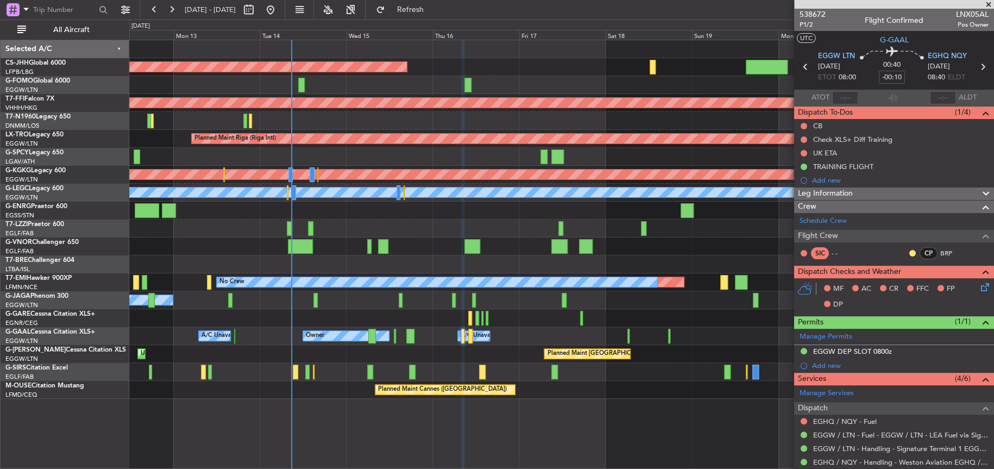
click at [431, 227] on div "A/C Unavailable [GEOGRAPHIC_DATA] ([GEOGRAPHIC_DATA])" at bounding box center [560, 228] width 863 height 18
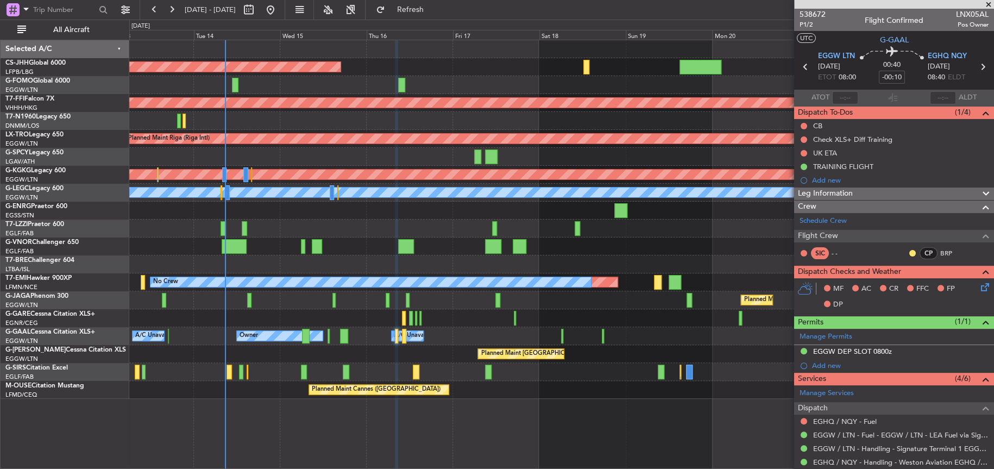
click at [402, 216] on div at bounding box center [560, 210] width 863 height 18
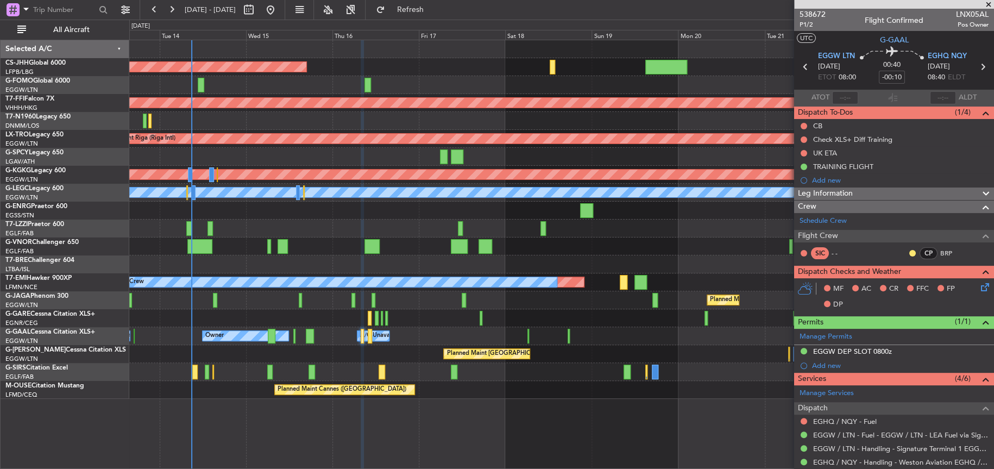
click at [342, 213] on div at bounding box center [561, 210] width 864 height 18
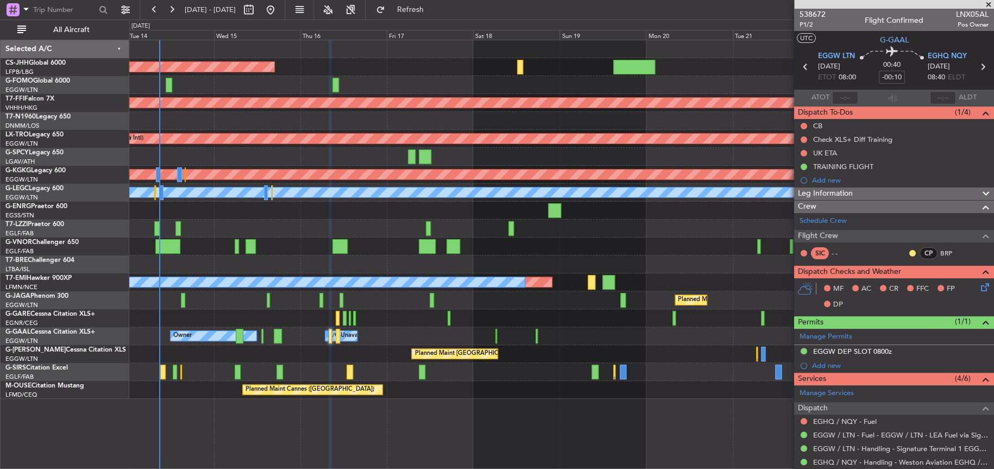
click at [315, 217] on div at bounding box center [561, 210] width 864 height 18
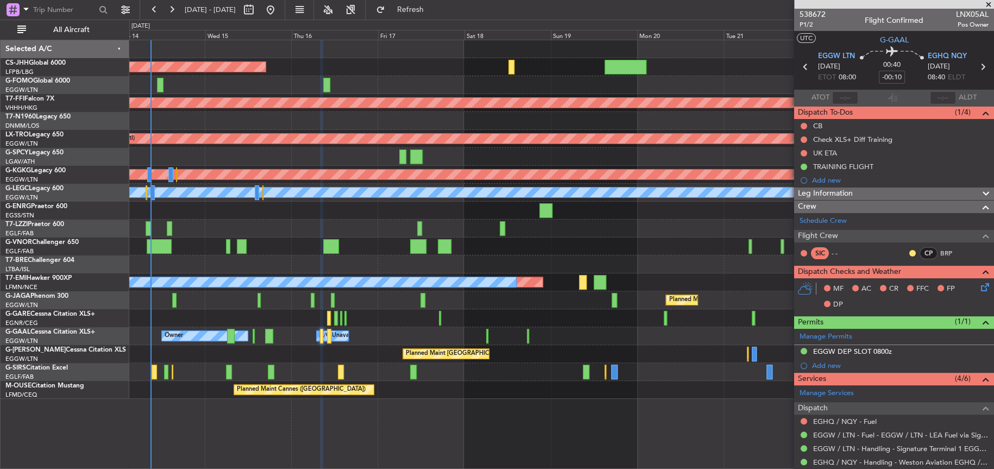
click at [602, 236] on div "A/C Unavailable [GEOGRAPHIC_DATA] ([GEOGRAPHIC_DATA])" at bounding box center [560, 228] width 863 height 18
click at [292, 236] on div "A/C Unavailable [GEOGRAPHIC_DATA] ([GEOGRAPHIC_DATA])" at bounding box center [560, 228] width 863 height 18
click at [281, 219] on div "A/C Unavailable [GEOGRAPHIC_DATA] ([GEOGRAPHIC_DATA])" at bounding box center [560, 228] width 863 height 18
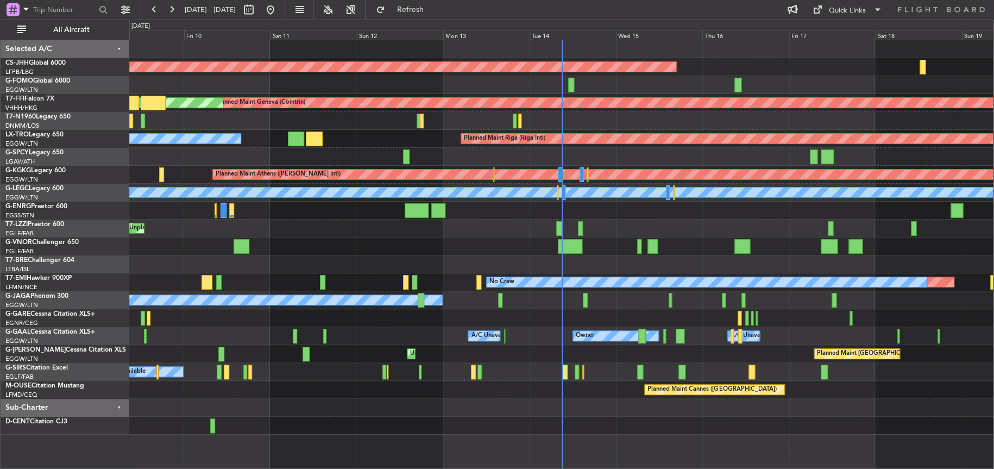
click at [785, 235] on div "Unplanned Maint [GEOGRAPHIC_DATA] ([GEOGRAPHIC_DATA])" at bounding box center [560, 228] width 863 height 18
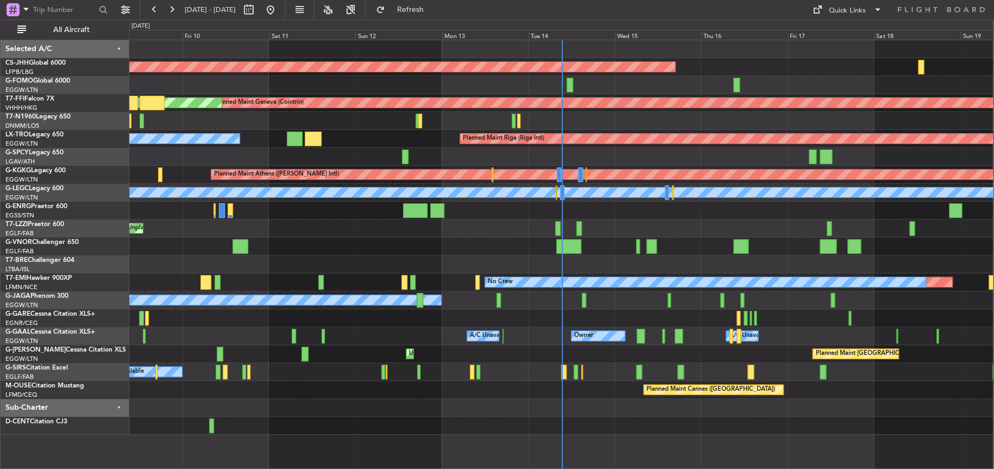
click at [504, 224] on div "Unplanned Maint [GEOGRAPHIC_DATA] ([GEOGRAPHIC_DATA])" at bounding box center [560, 228] width 863 height 18
click at [347, 230] on div "Unplanned Maint [GEOGRAPHIC_DATA] ([GEOGRAPHIC_DATA])" at bounding box center [560, 228] width 863 height 18
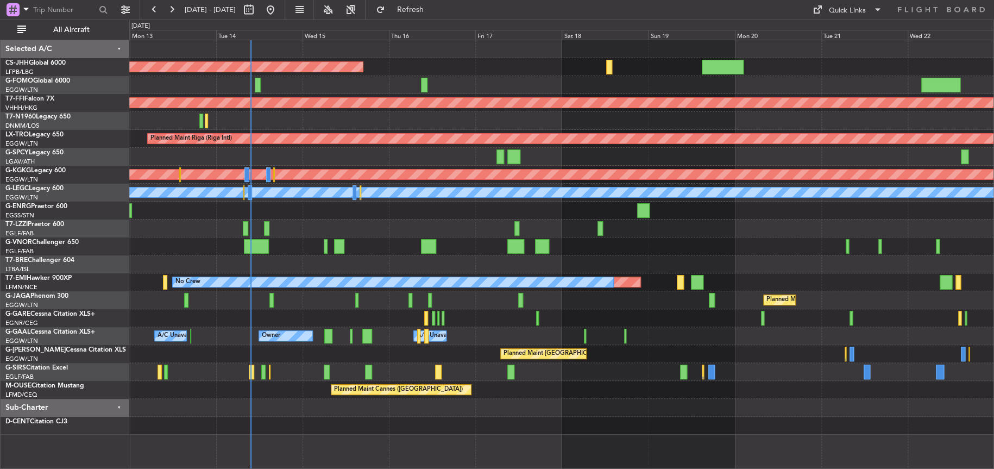
click at [171, 206] on div "Planned Maint Paris (Le Bourget) Planned Maint Geneva (Cointrin) Planned Maint …" at bounding box center [561, 237] width 864 height 394
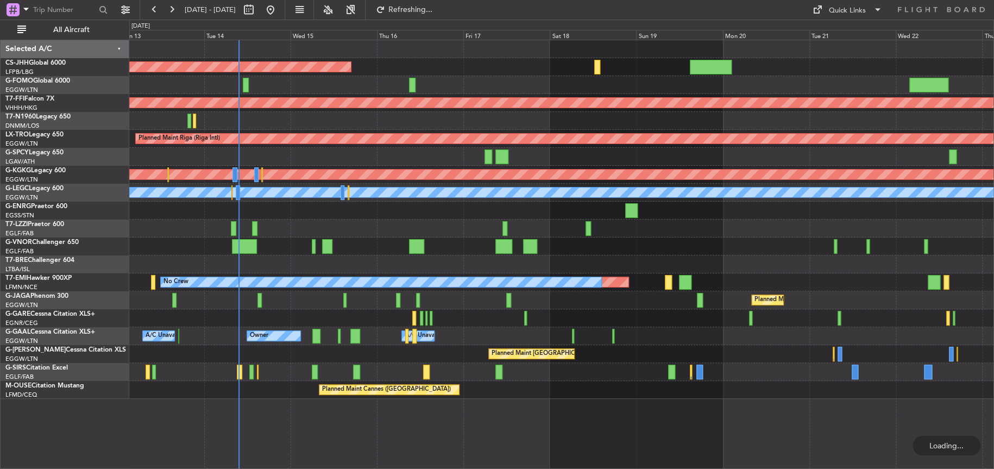
click at [270, 255] on div at bounding box center [561, 264] width 864 height 18
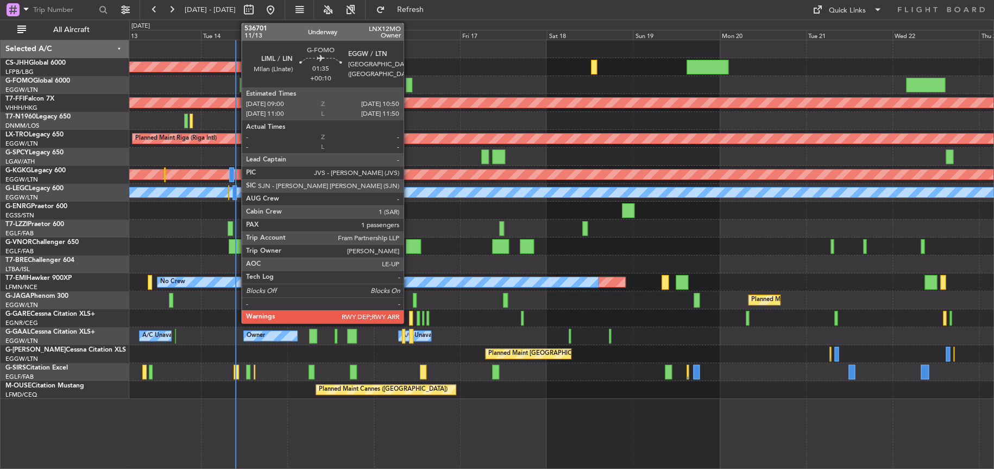
click at [408, 84] on div at bounding box center [409, 85] width 7 height 15
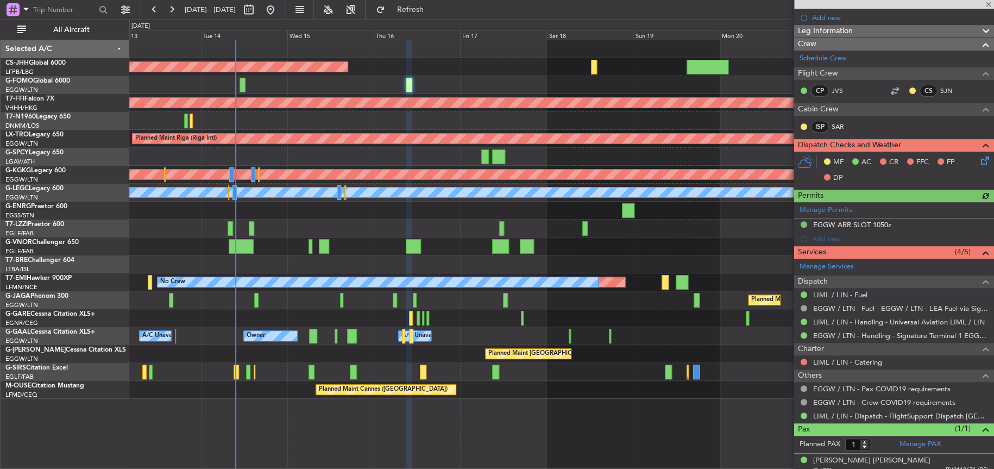
scroll to position [163, 0]
click at [412, 220] on div "A/C Unavailable [GEOGRAPHIC_DATA] ([GEOGRAPHIC_DATA])" at bounding box center [561, 228] width 864 height 18
